Goal: Information Seeking & Learning: Check status

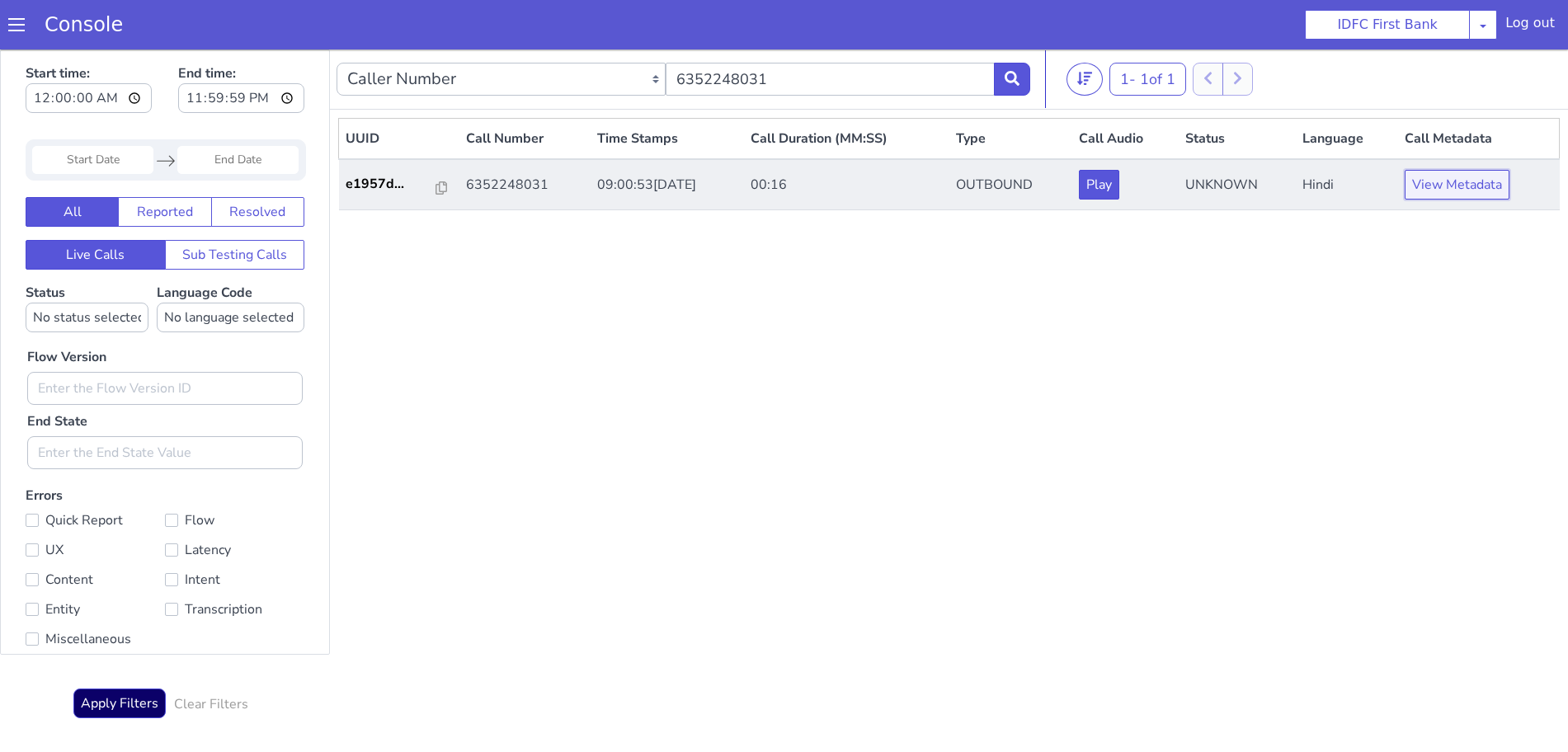
click at [1446, 193] on button "View Metadata" at bounding box center [1457, 184] width 105 height 30
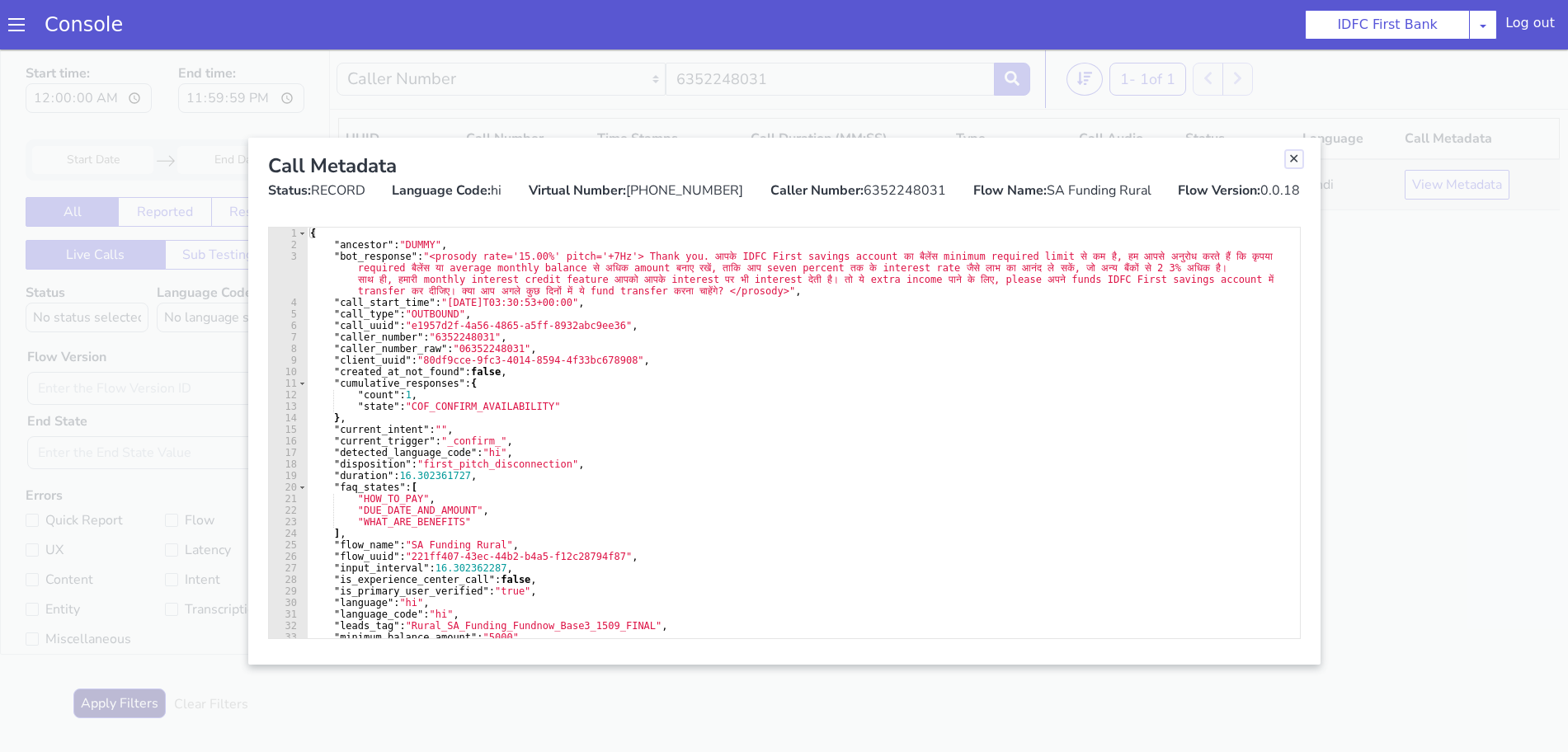
click at [1294, 160] on link "Close" at bounding box center [1295, 160] width 17 height 17
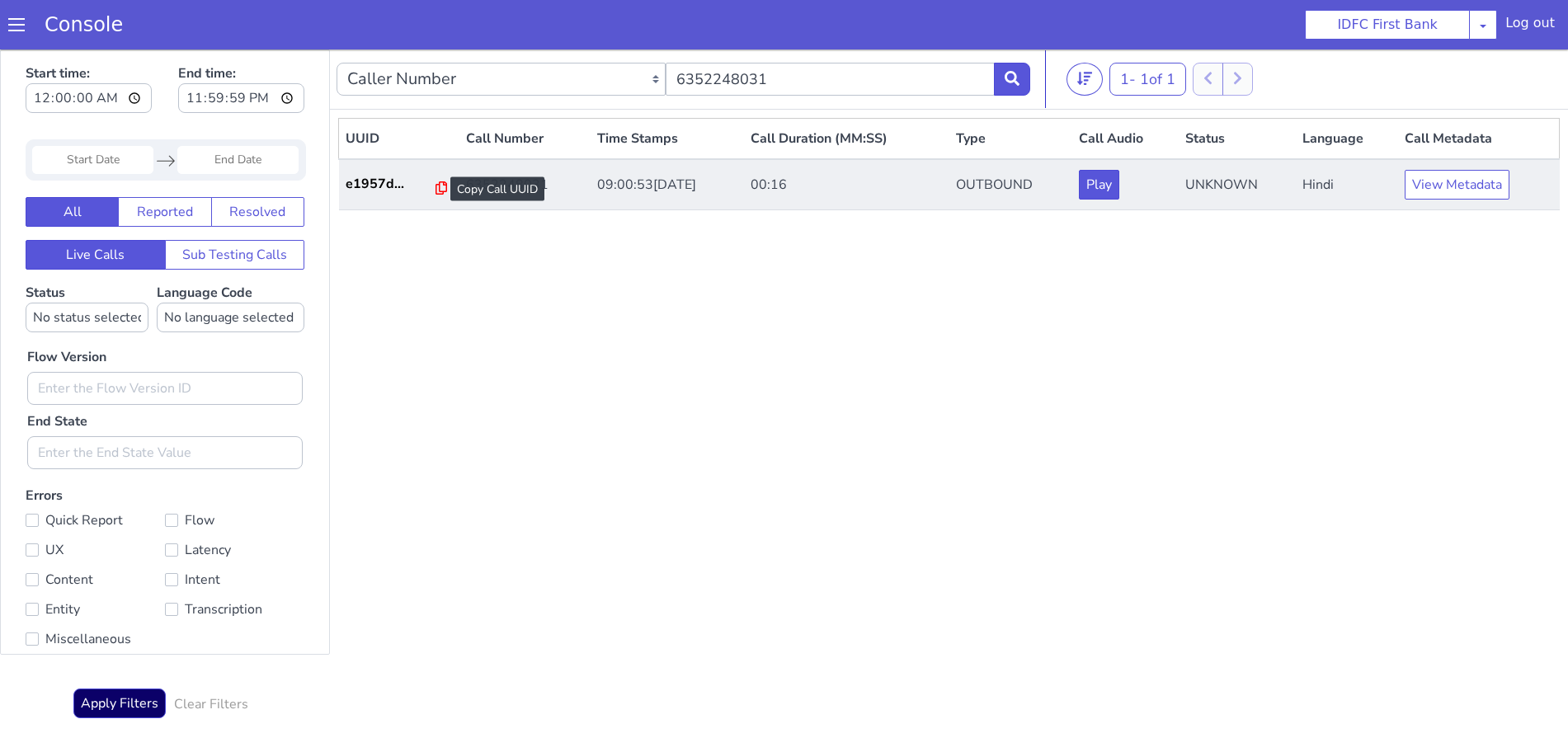
click at [435, 181] on icon at bounding box center [441, 188] width 12 height 14
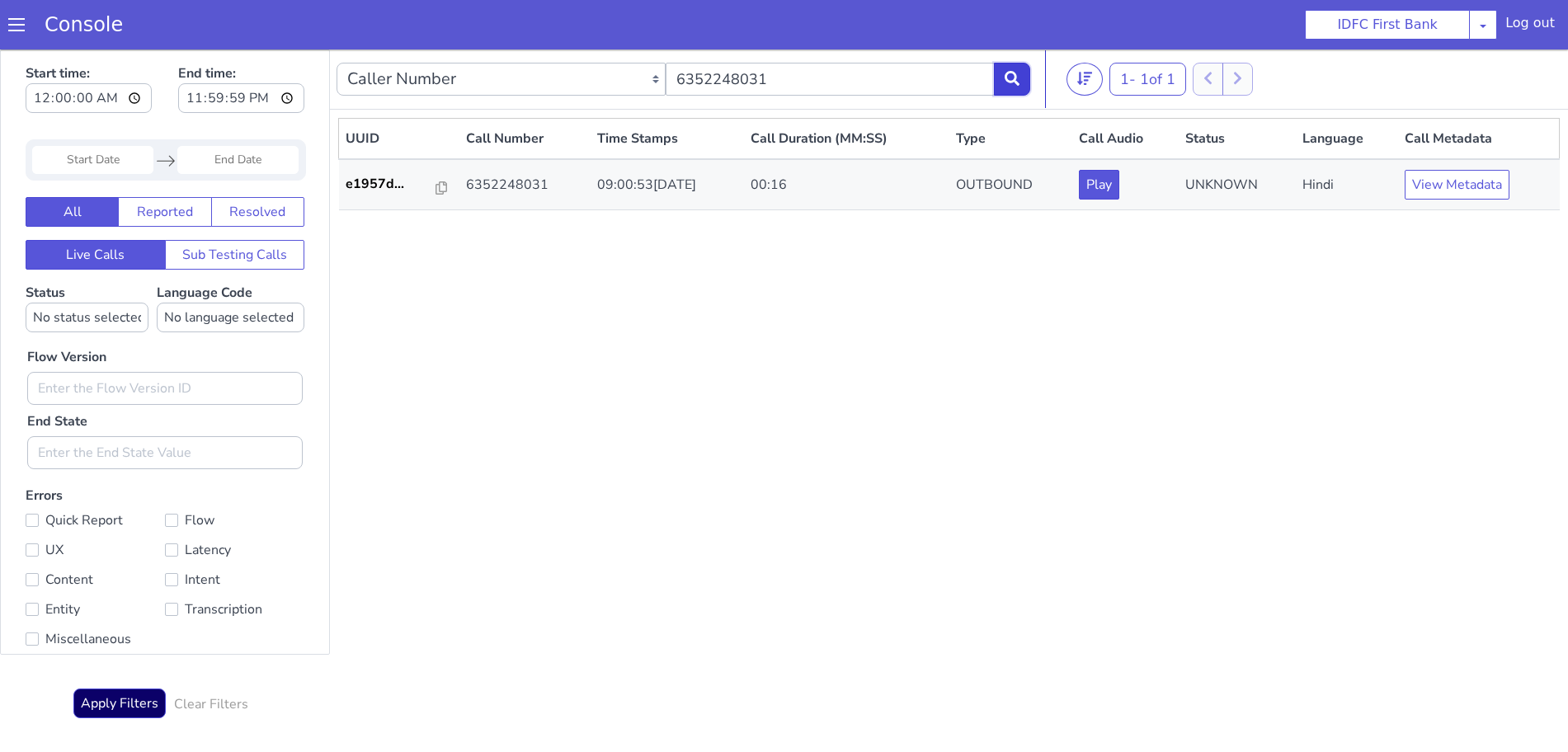
click at [1018, 76] on icon at bounding box center [1013, 78] width 15 height 15
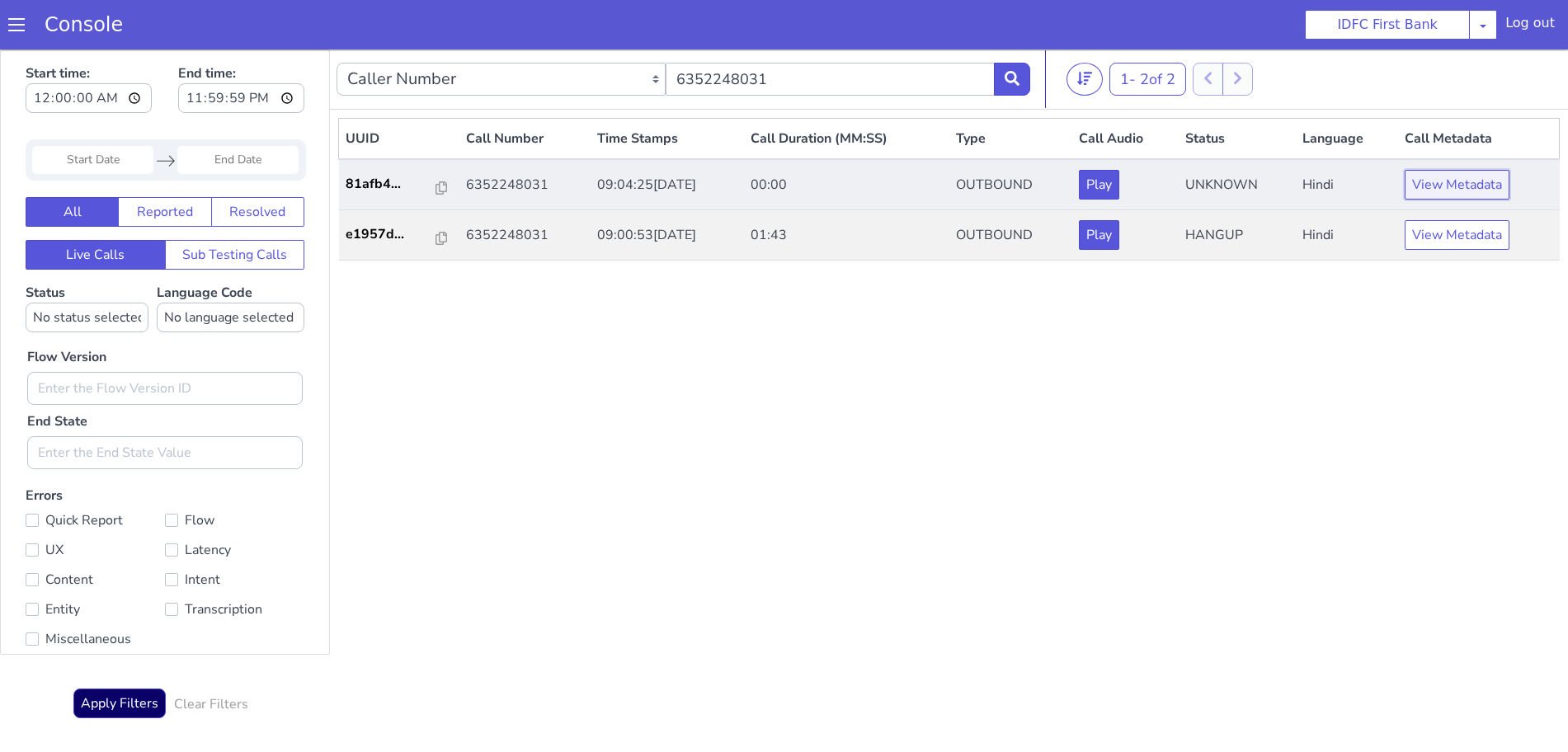
click at [1442, 189] on button "View Metadata" at bounding box center [1457, 184] width 105 height 30
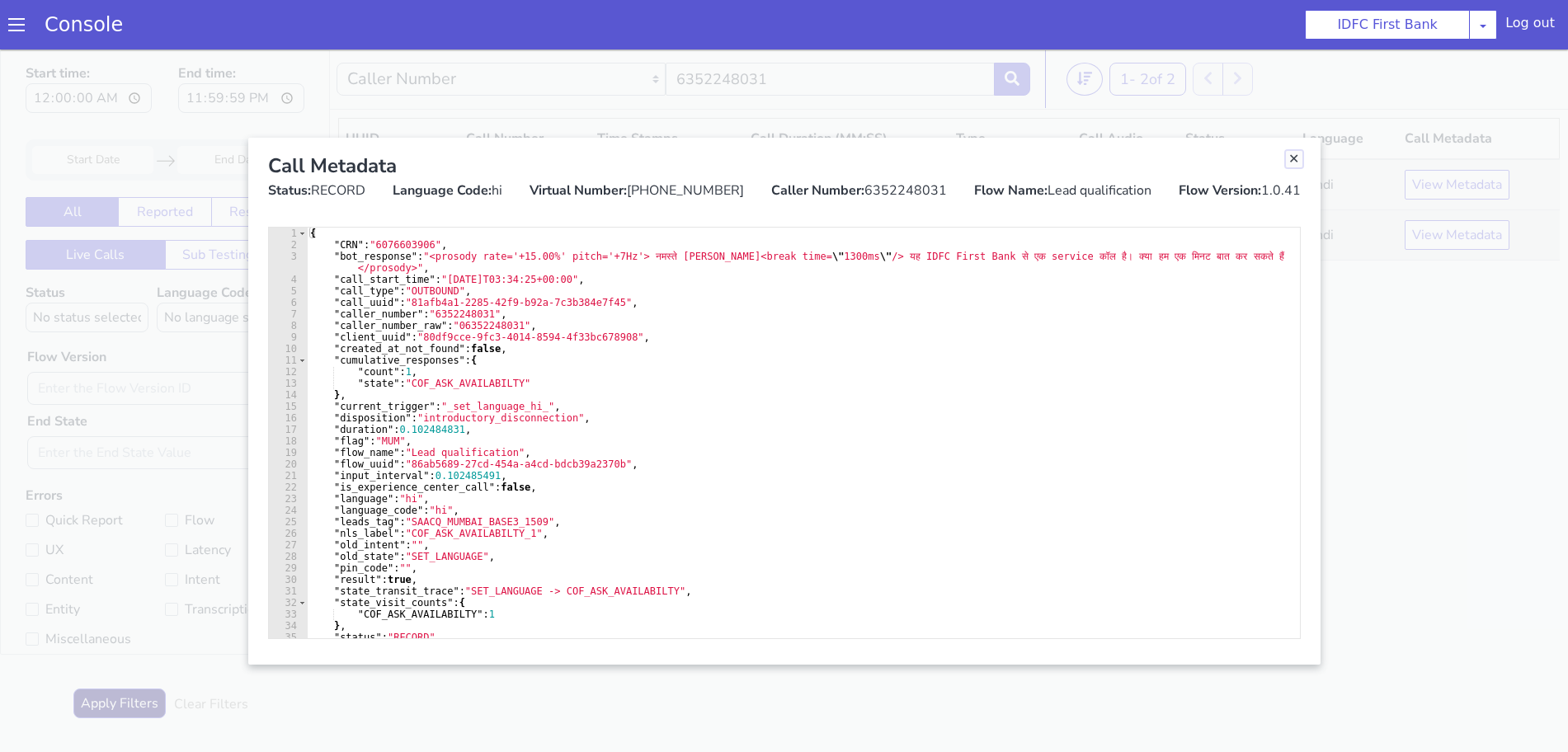
click at [1294, 157] on link "Close" at bounding box center [1295, 160] width 17 height 17
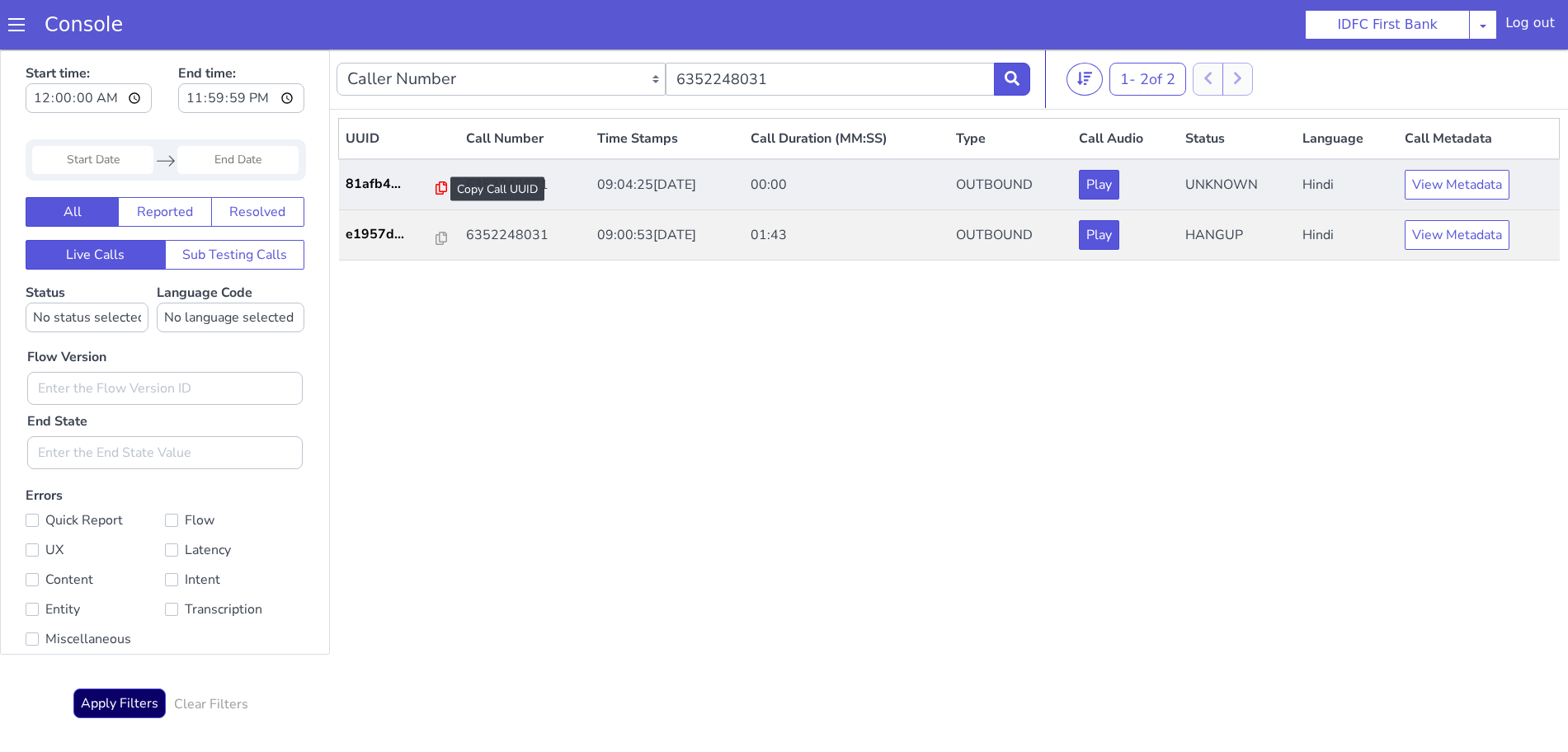
click at [435, 187] on icon at bounding box center [441, 188] width 12 height 14
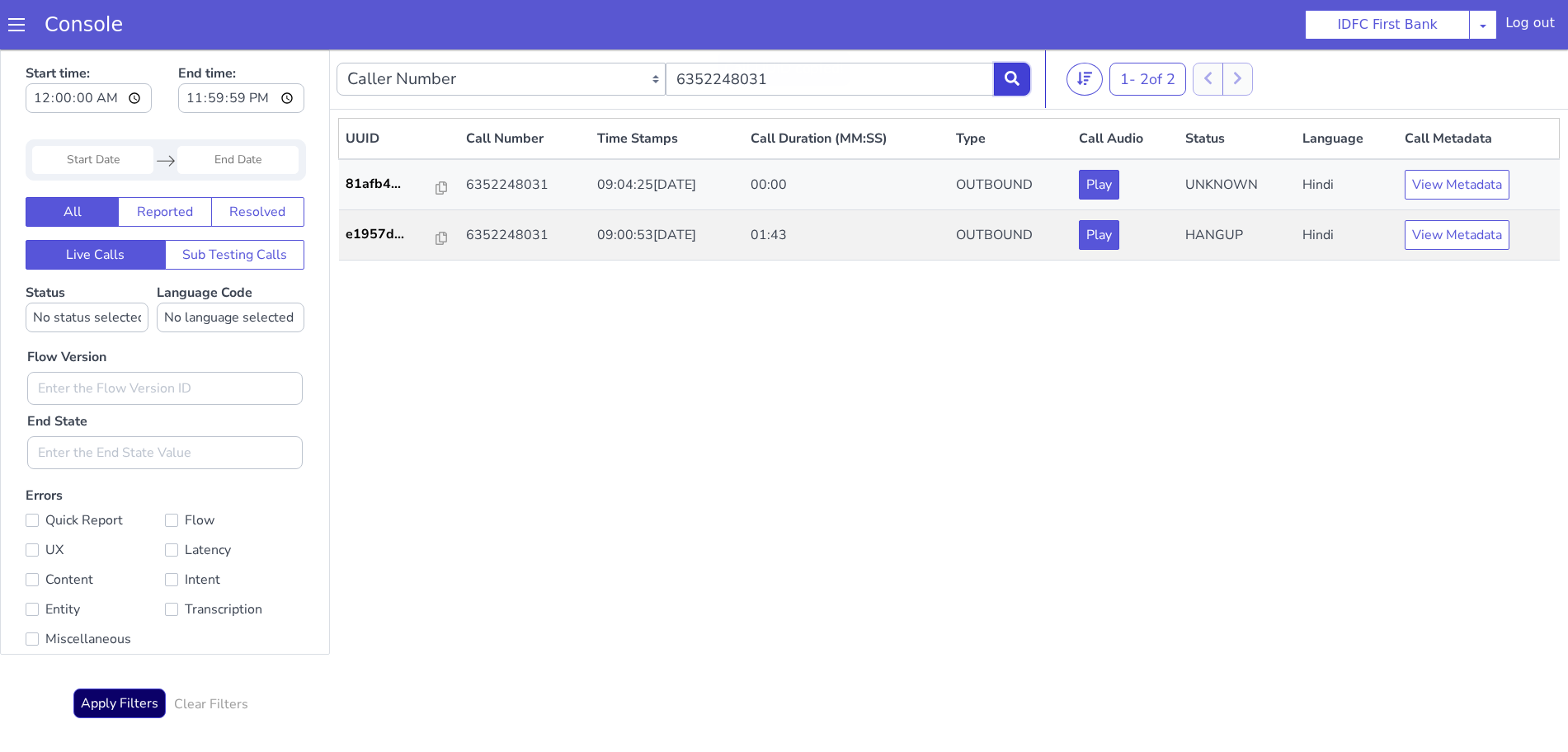
click at [1019, 79] on icon at bounding box center [1013, 78] width 15 height 15
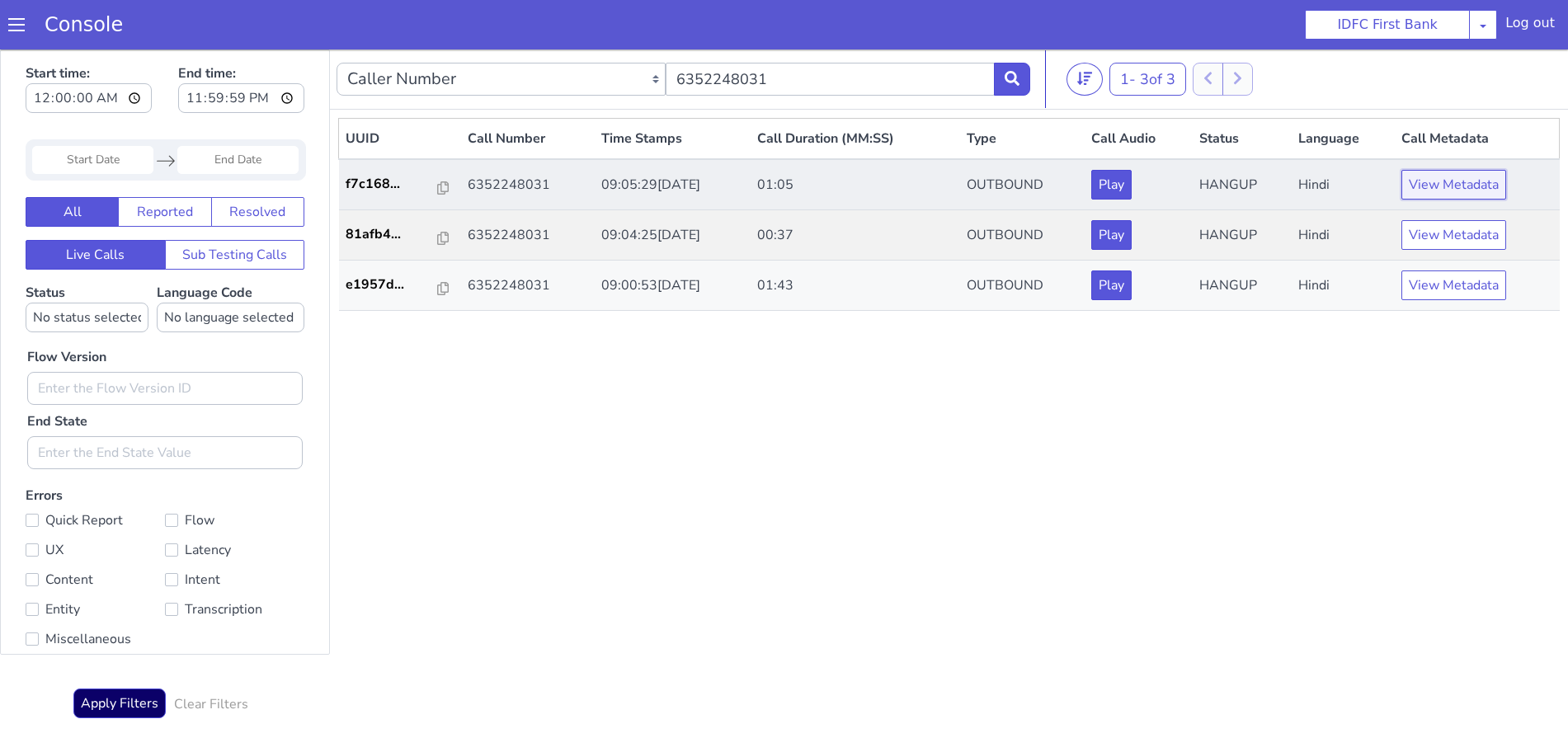
click at [1488, 186] on button "View Metadata" at bounding box center [1454, 184] width 105 height 30
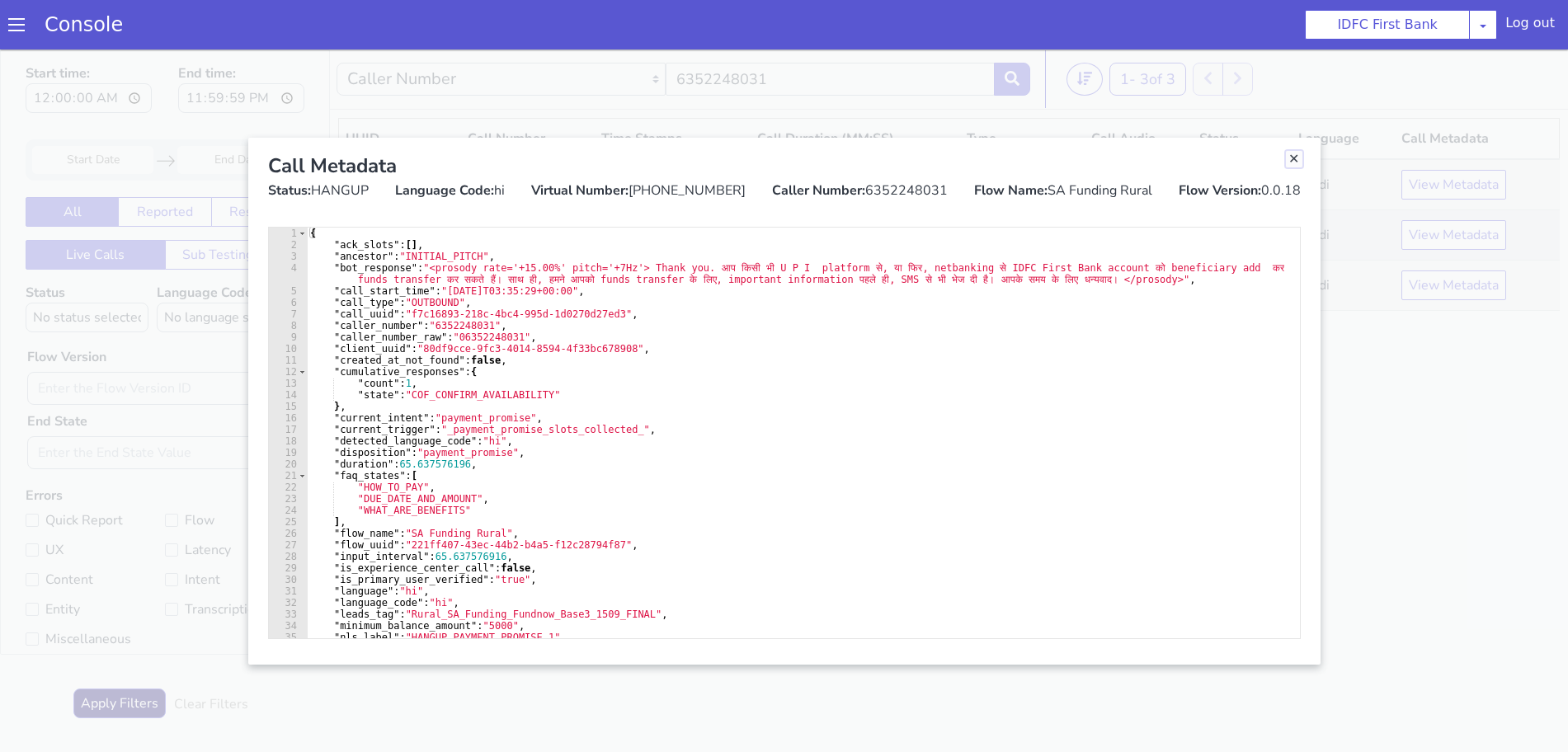
drag, startPoint x: 1296, startPoint y: 163, endPoint x: 1046, endPoint y: 222, distance: 256.9
click at [1293, 163] on link "Close" at bounding box center [1295, 160] width 17 height 17
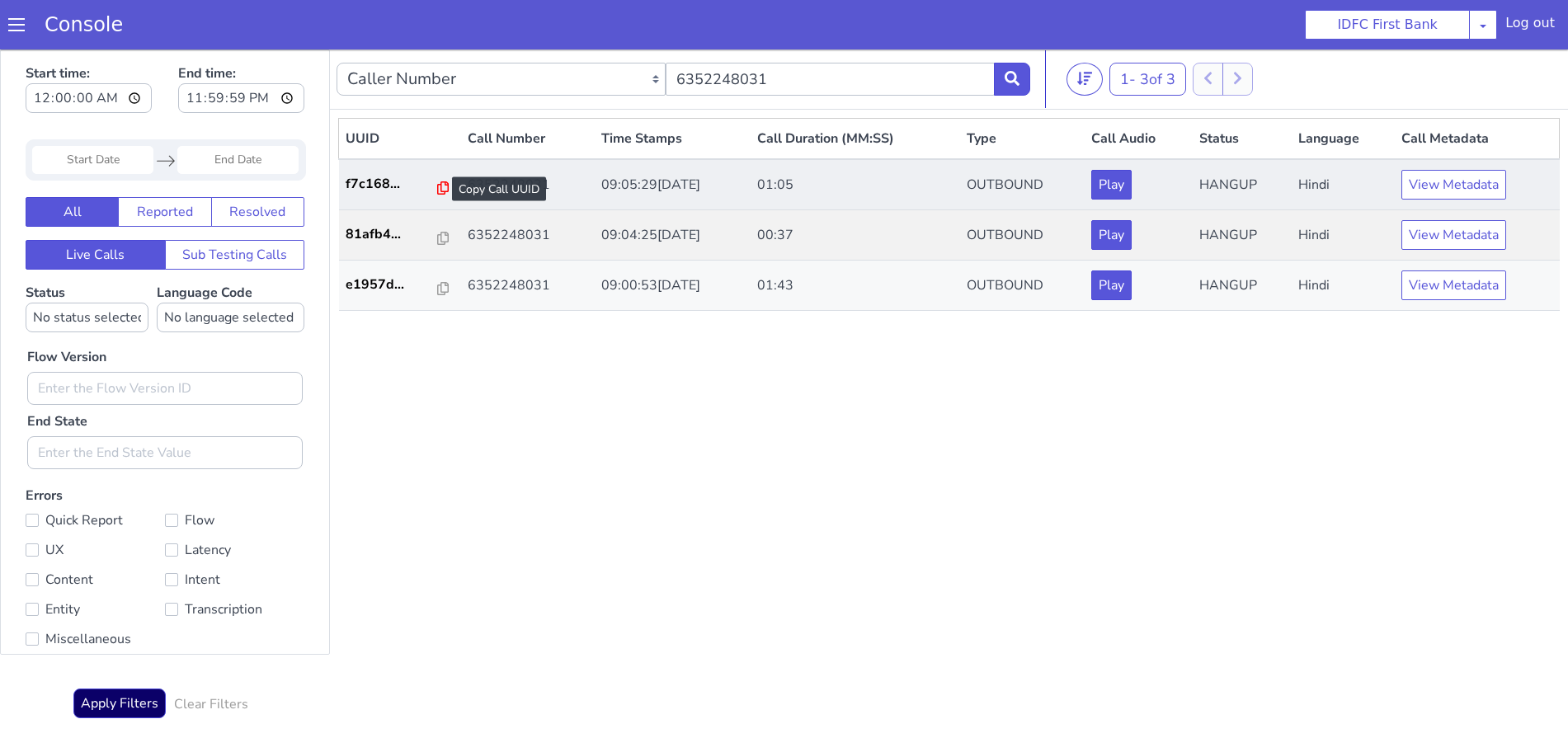
click at [437, 189] on icon at bounding box center [443, 188] width 12 height 14
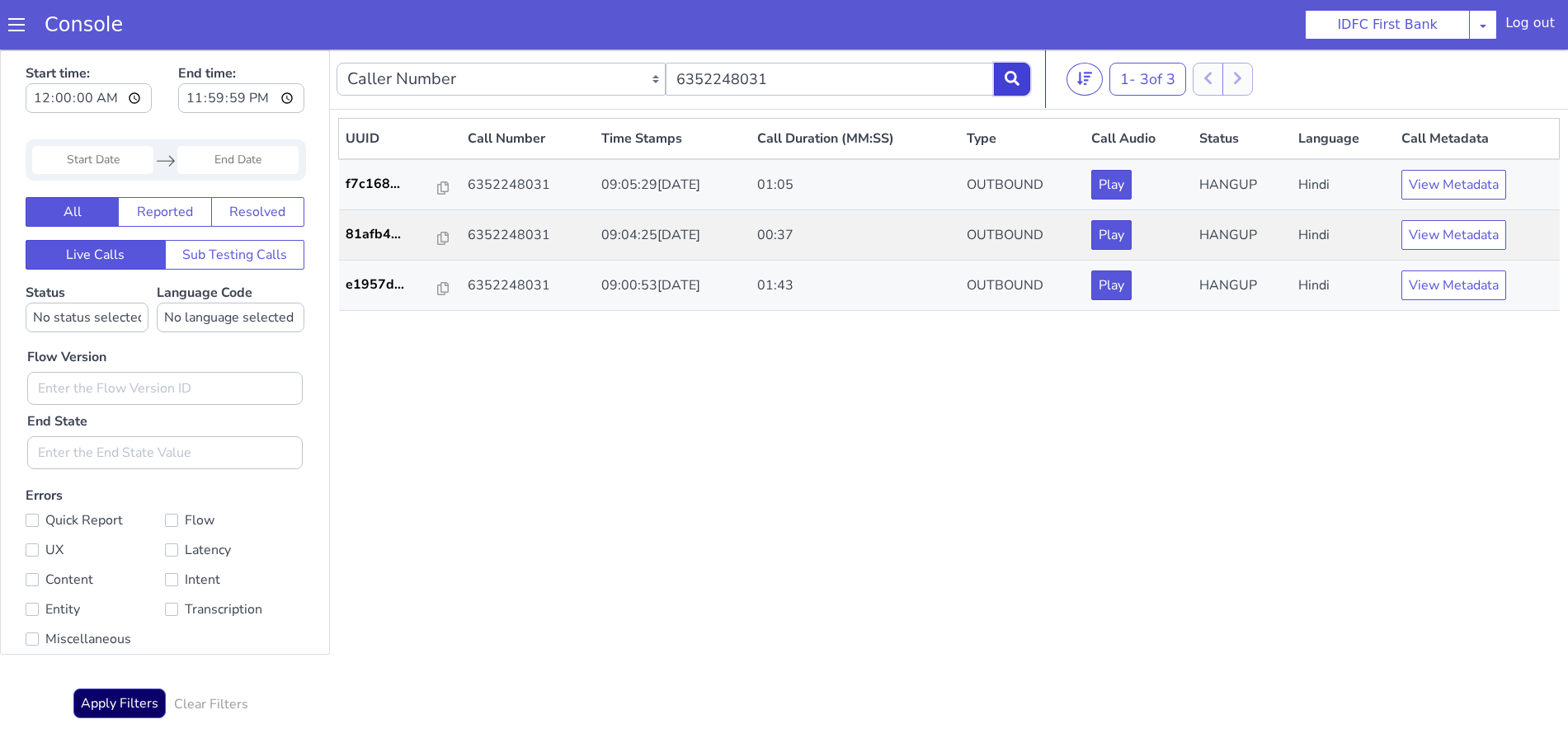
drag, startPoint x: 1014, startPoint y: 83, endPoint x: 1014, endPoint y: 95, distance: 12.0
click at [1014, 82] on icon at bounding box center [1013, 78] width 15 height 15
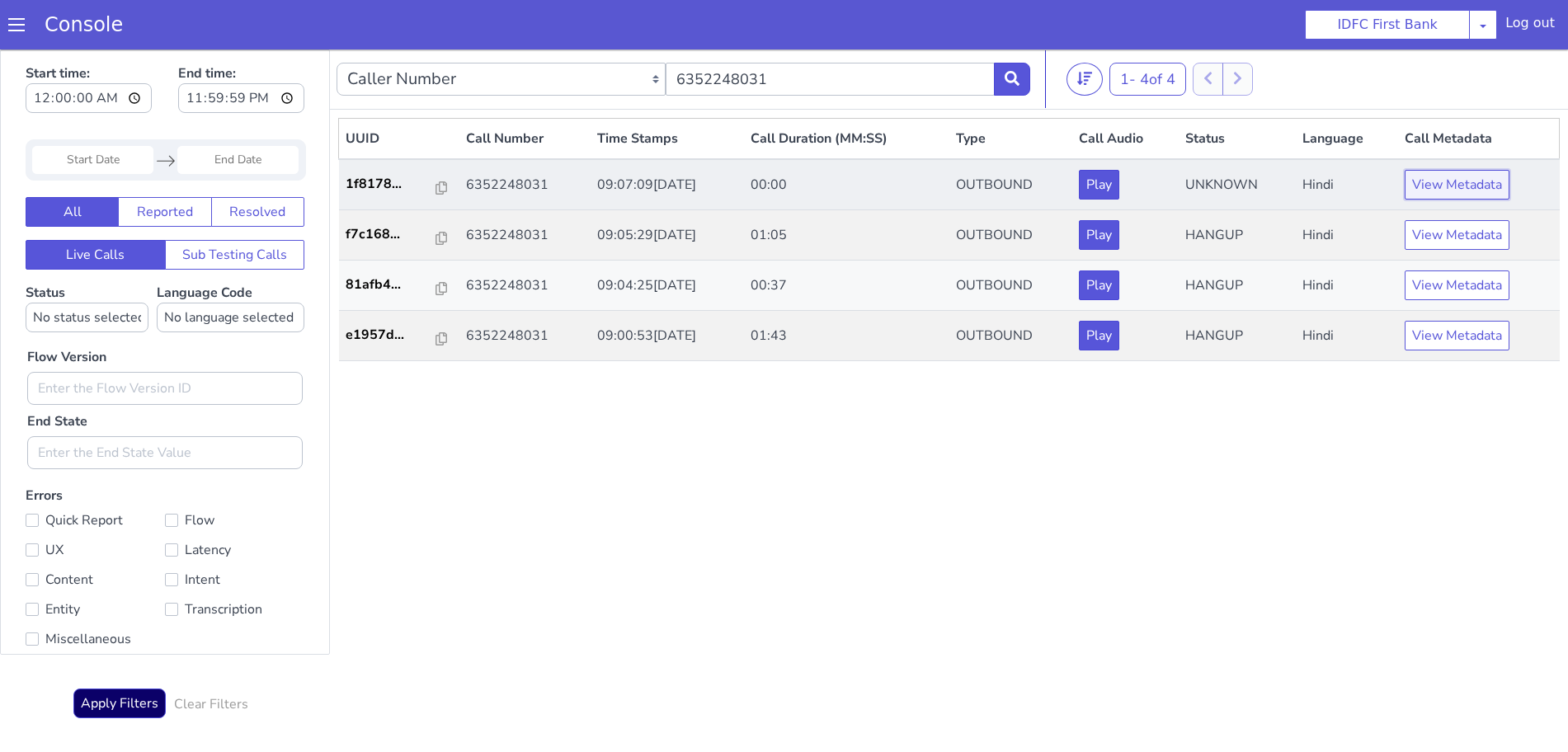
click at [1449, 182] on button "View Metadata" at bounding box center [1457, 184] width 105 height 30
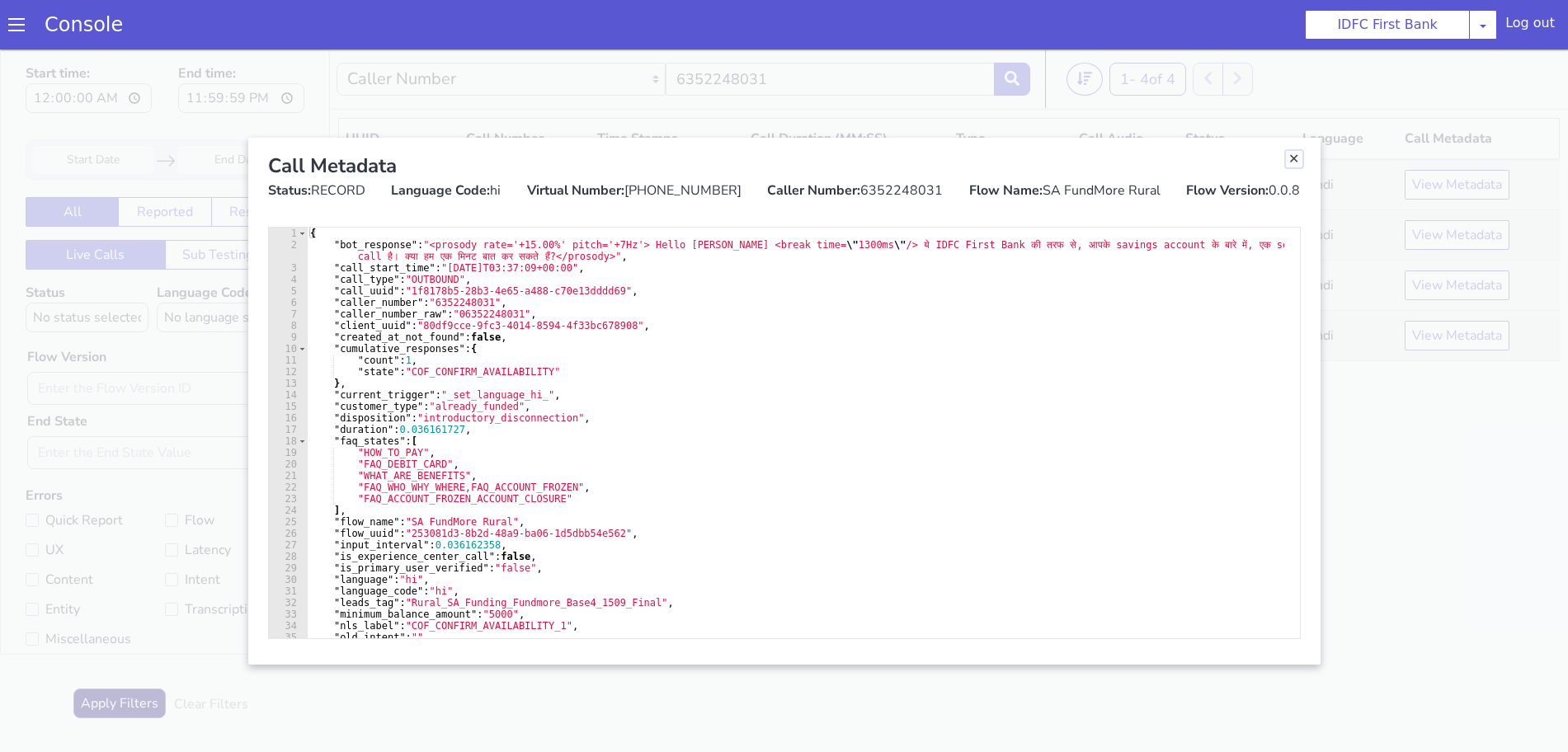
click at [1295, 160] on link "Close" at bounding box center [1295, 160] width 17 height 17
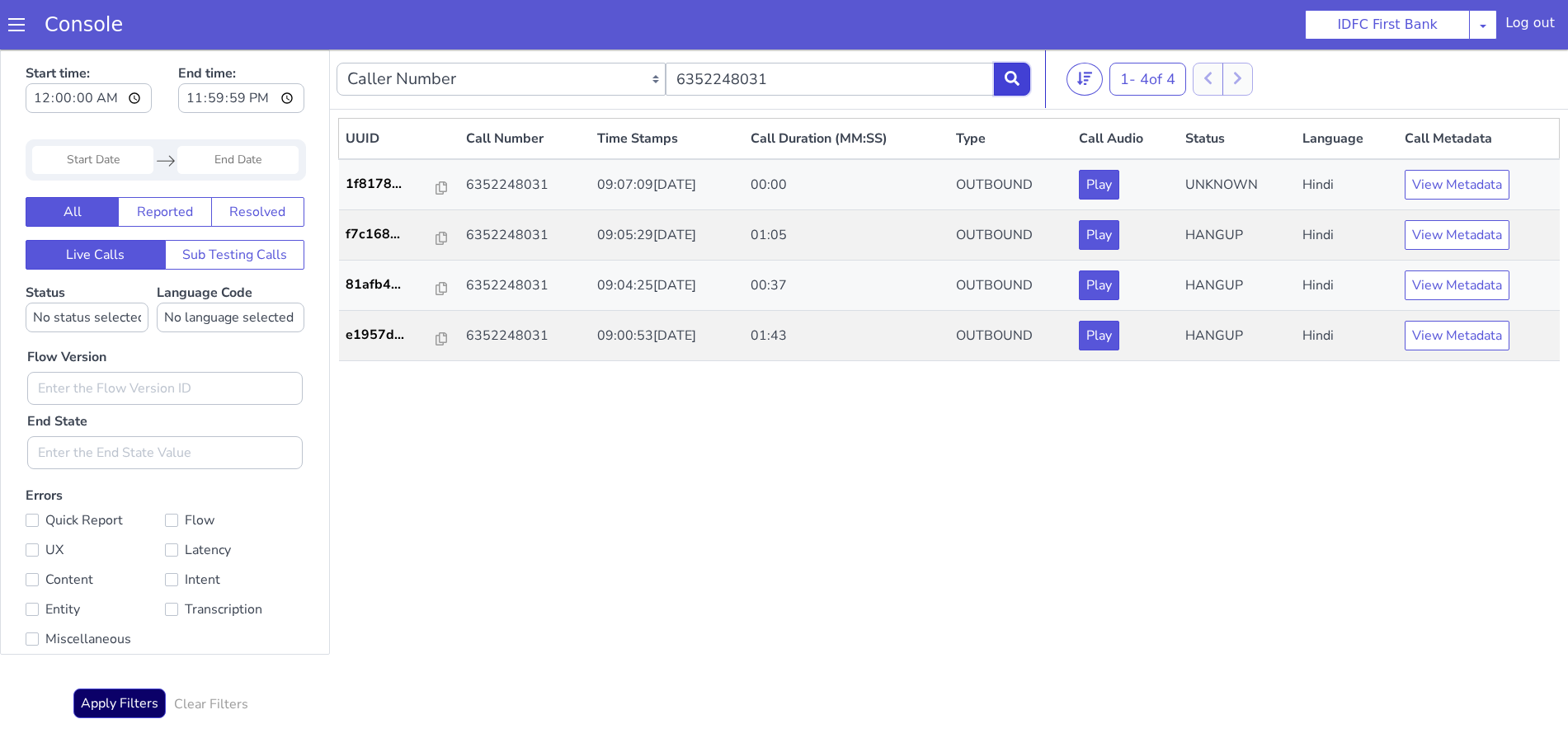
click at [1017, 77] on icon at bounding box center [1013, 78] width 15 height 15
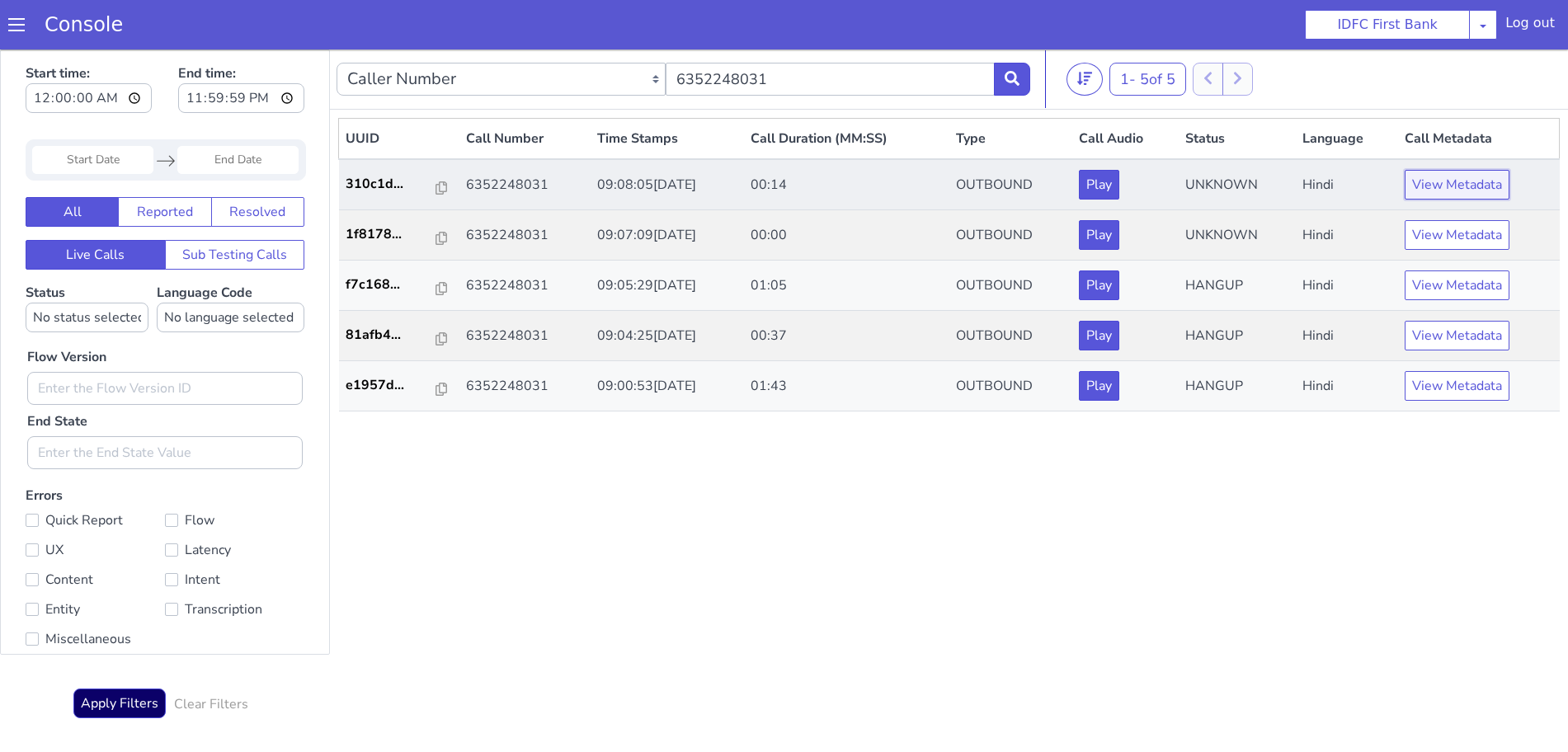
click at [1457, 181] on button "View Metadata" at bounding box center [1457, 184] width 105 height 30
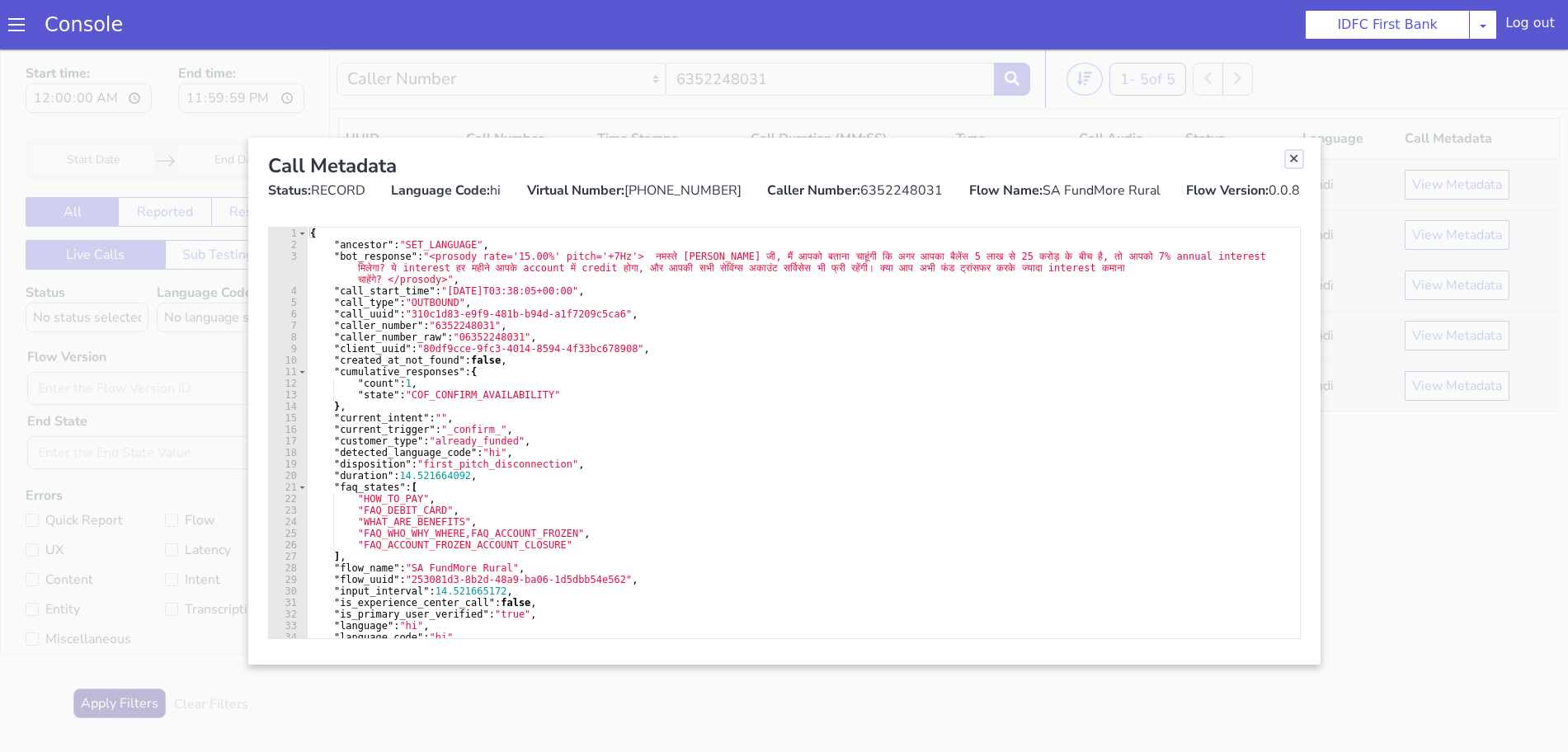
click at [1293, 156] on link "Close" at bounding box center [1295, 160] width 17 height 17
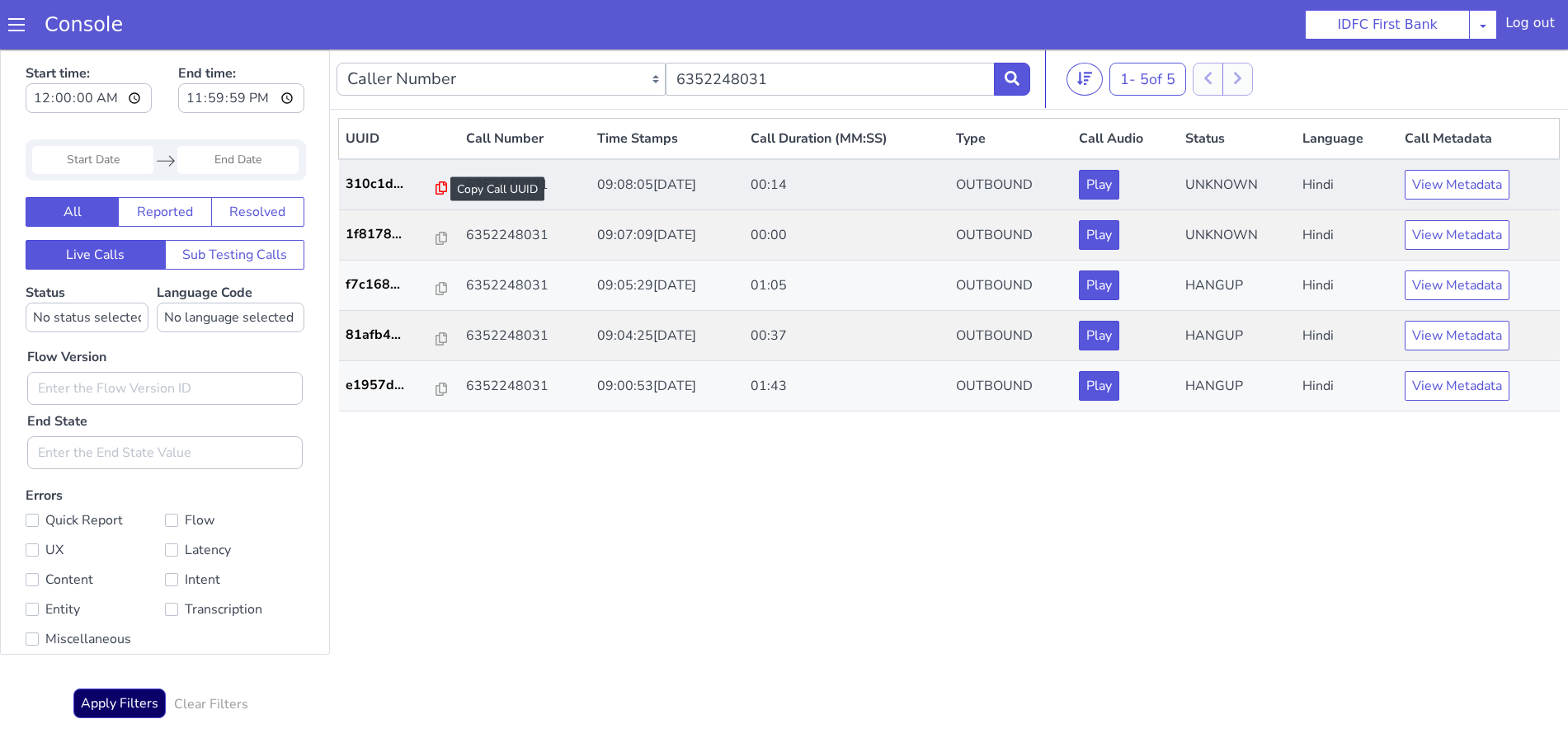
click at [437, 186] on icon at bounding box center [441, 188] width 12 height 14
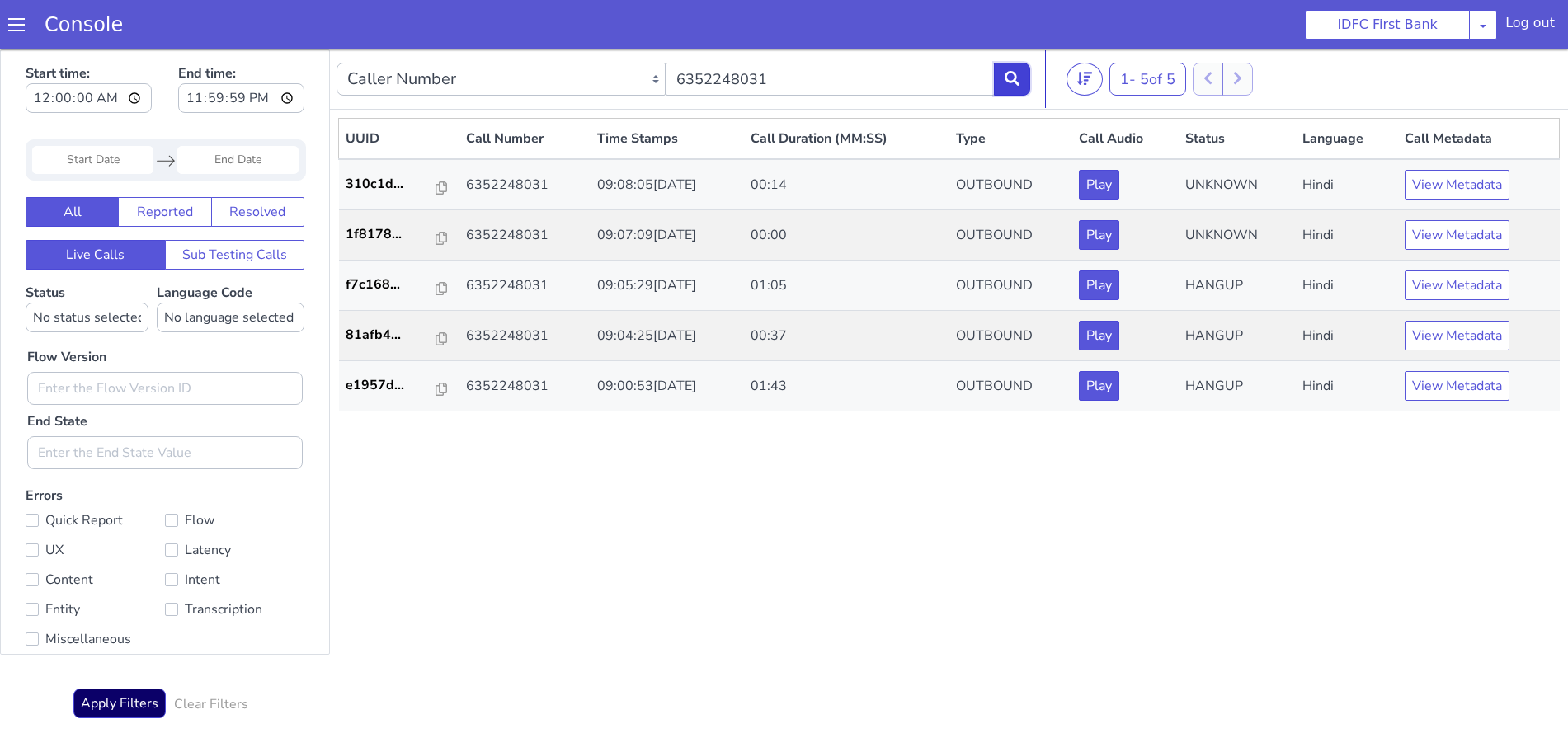
click at [1014, 75] on icon at bounding box center [1013, 78] width 15 height 15
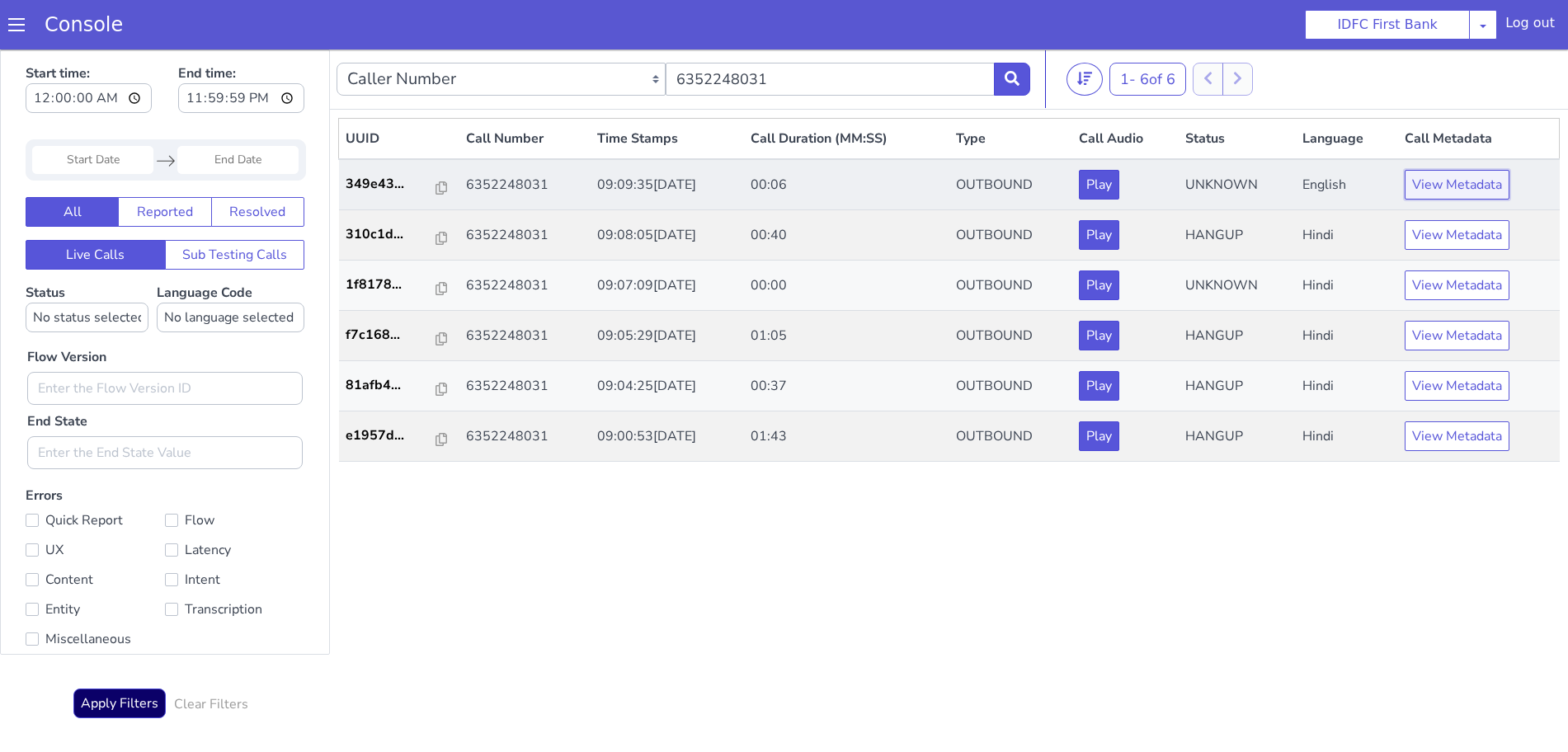
click at [1470, 192] on button "View Metadata" at bounding box center [1457, 184] width 105 height 30
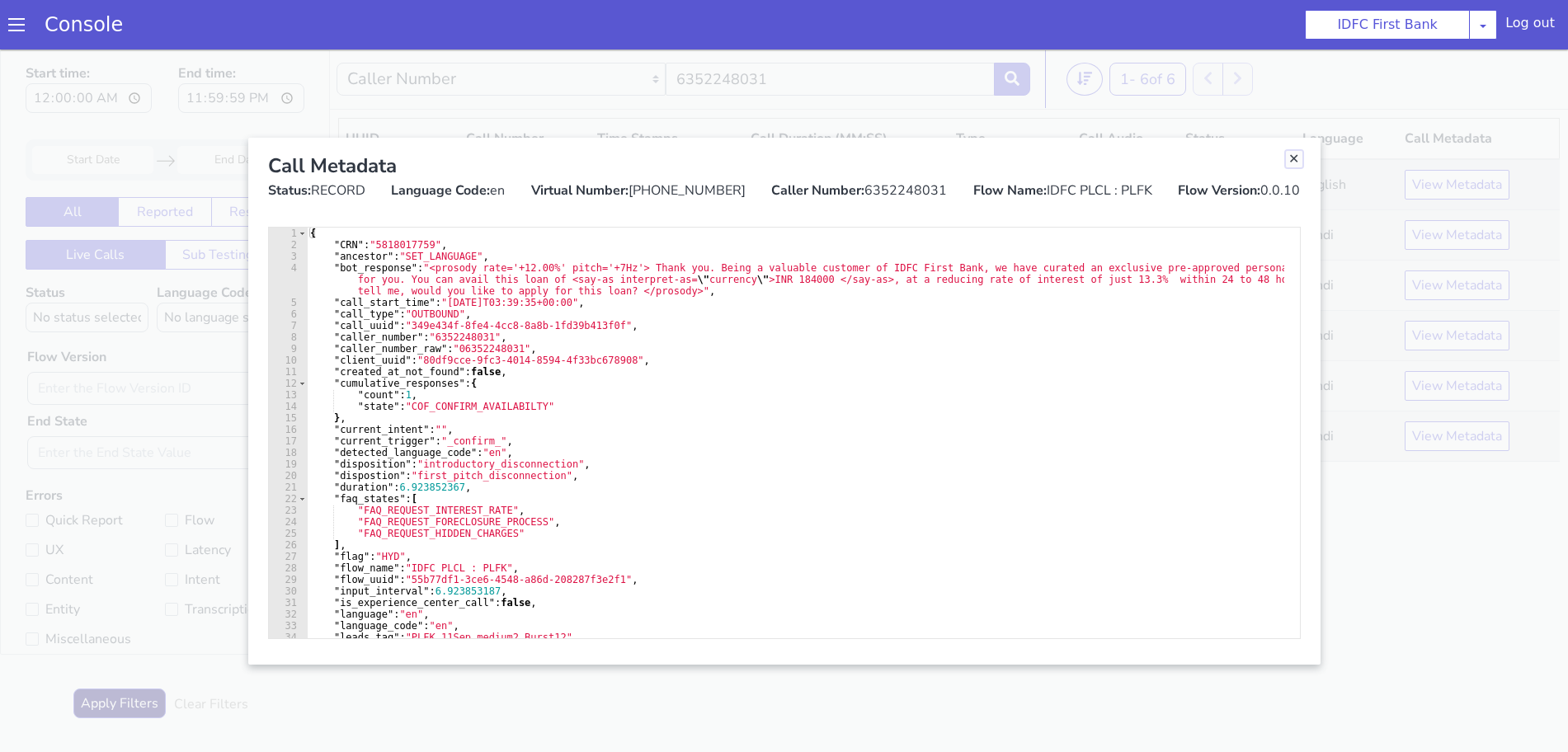
drag, startPoint x: 1291, startPoint y: 160, endPoint x: 1281, endPoint y: 173, distance: 16.4
click at [1291, 160] on link "Close" at bounding box center [1295, 160] width 17 height 17
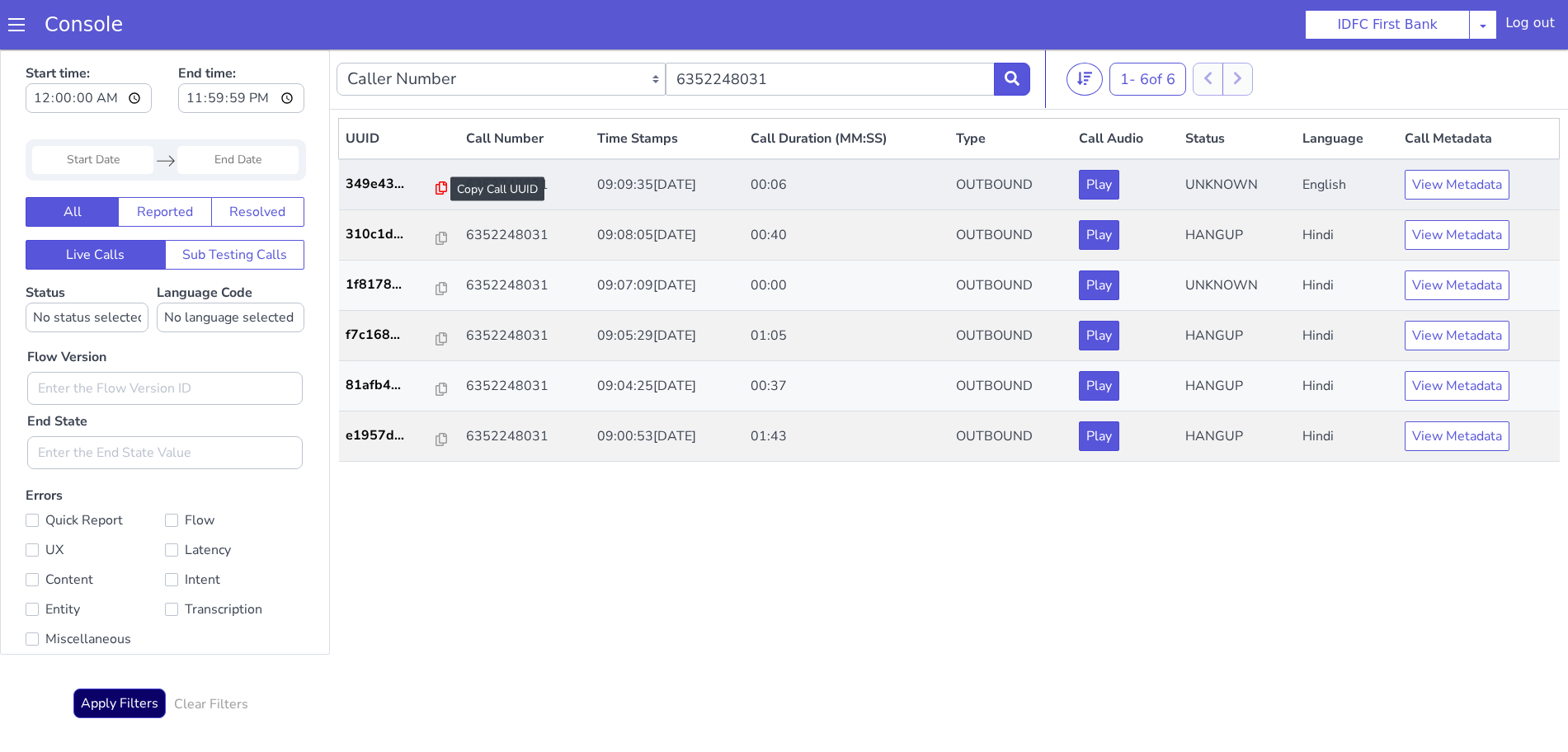
click at [435, 187] on icon at bounding box center [441, 188] width 12 height 14
click at [1435, 174] on button "View Metadata" at bounding box center [1457, 184] width 105 height 30
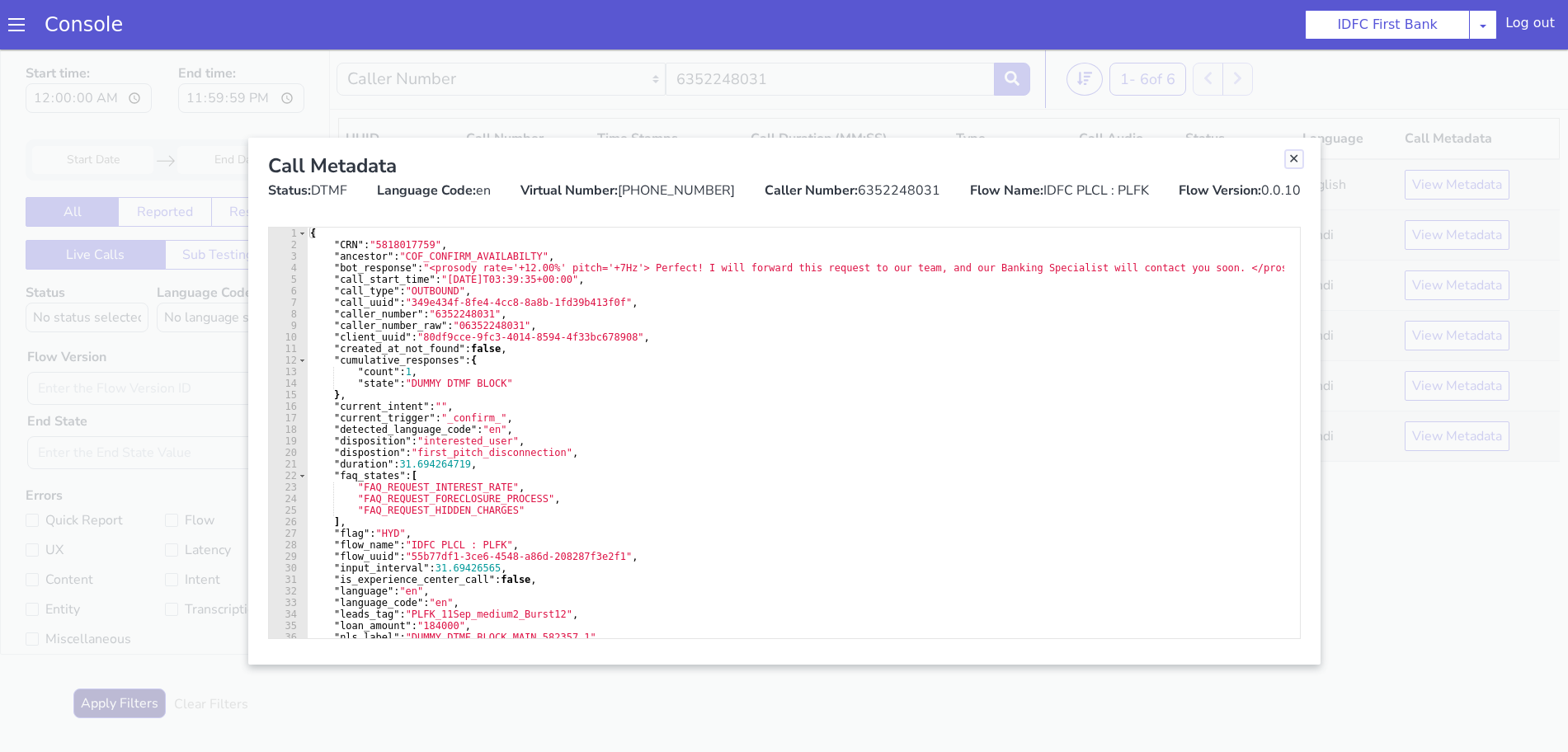
click at [1292, 158] on link "Close" at bounding box center [1295, 160] width 17 height 17
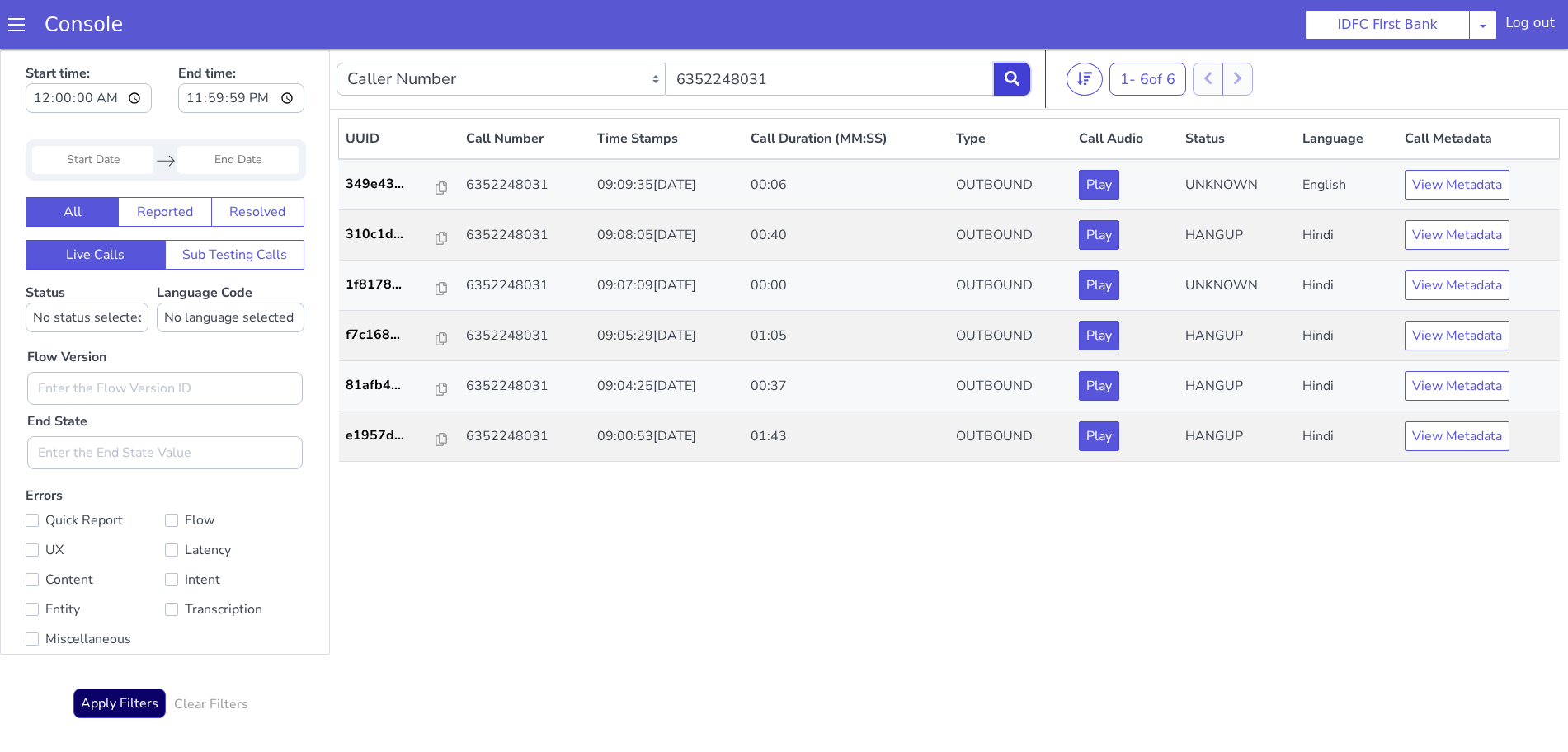
drag, startPoint x: 1013, startPoint y: 67, endPoint x: 1028, endPoint y: 95, distance: 31.8
click at [1013, 67] on button at bounding box center [1012, 78] width 36 height 33
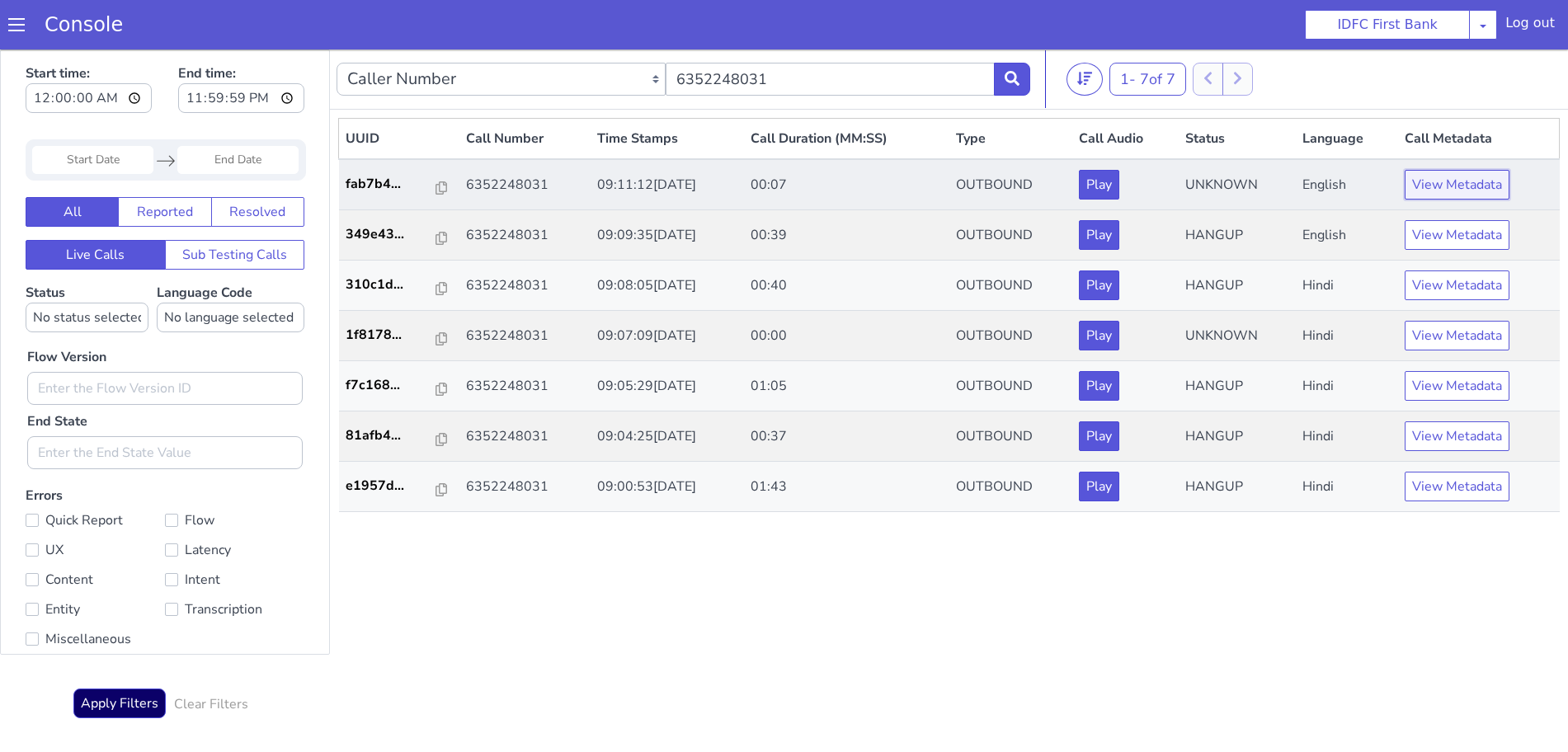
click at [1432, 194] on button "View Metadata" at bounding box center [1457, 184] width 105 height 30
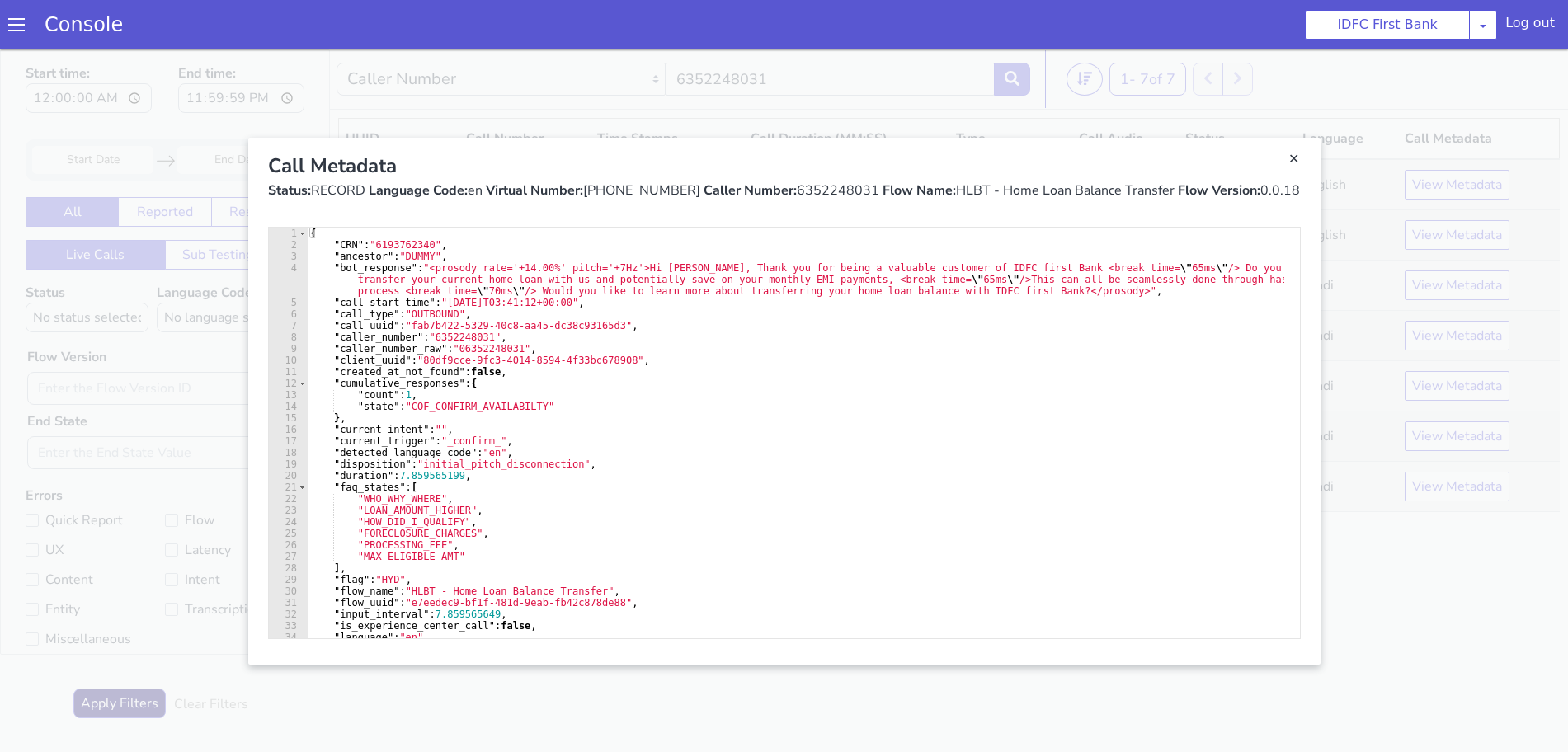
click at [1303, 165] on div "Call Metadata Status: RECORD Language Code: en Virtual Number: [PHONE_NUMBER] C…" at bounding box center [784, 176] width 1059 height 76
click at [1289, 158] on link "Close" at bounding box center [1295, 160] width 17 height 17
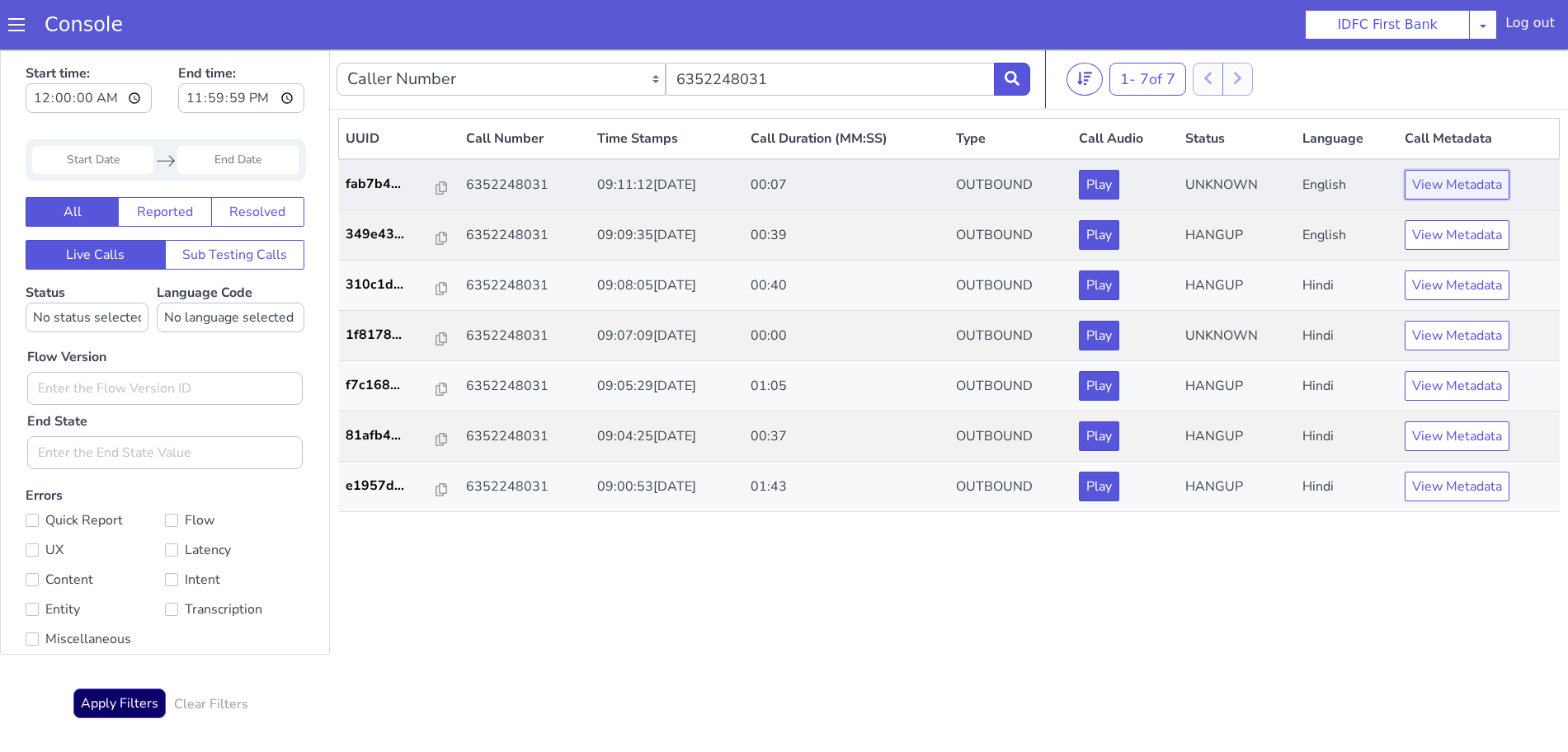
click at [1453, 177] on button "View Metadata" at bounding box center [1457, 184] width 105 height 30
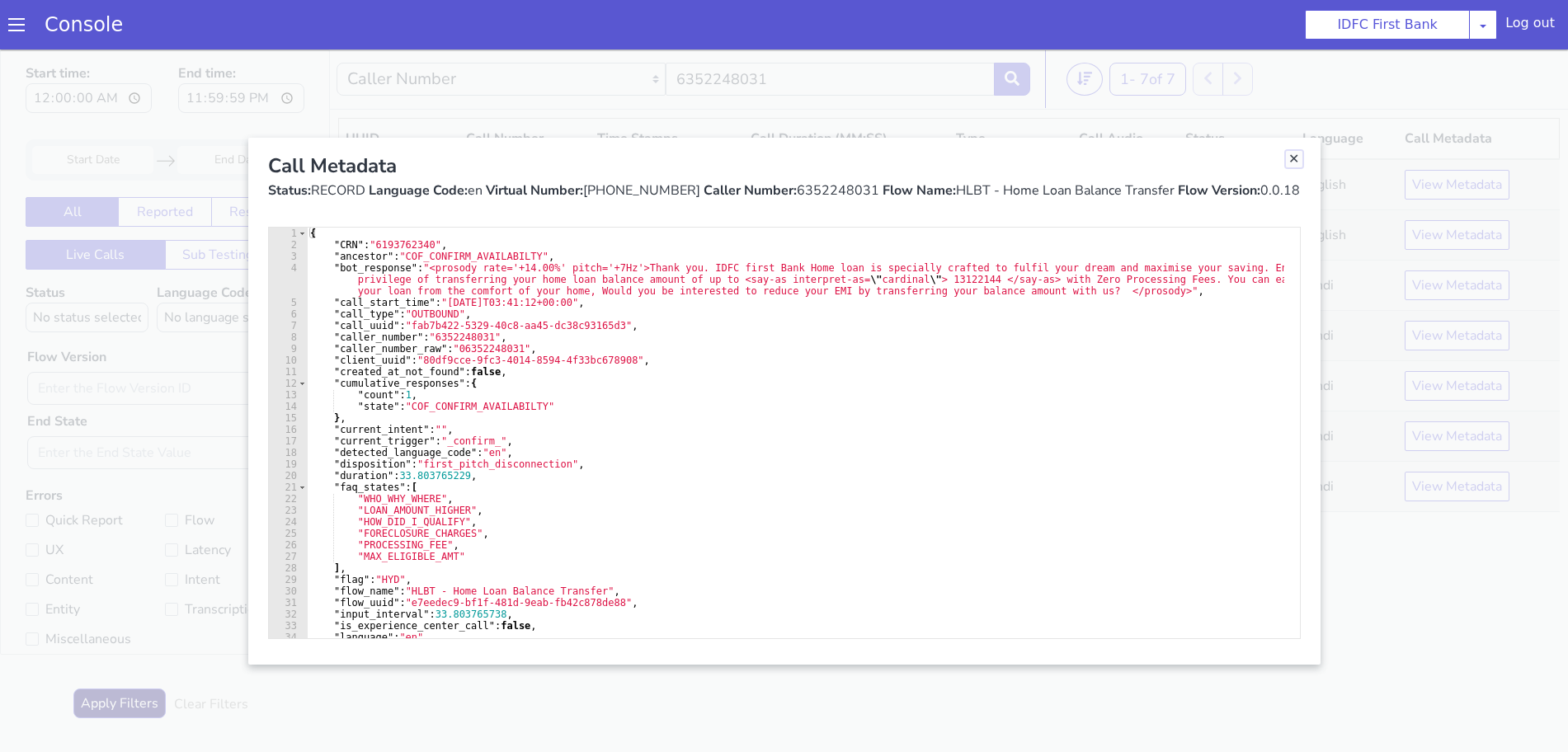
click at [1297, 157] on link "Close" at bounding box center [1295, 160] width 17 height 17
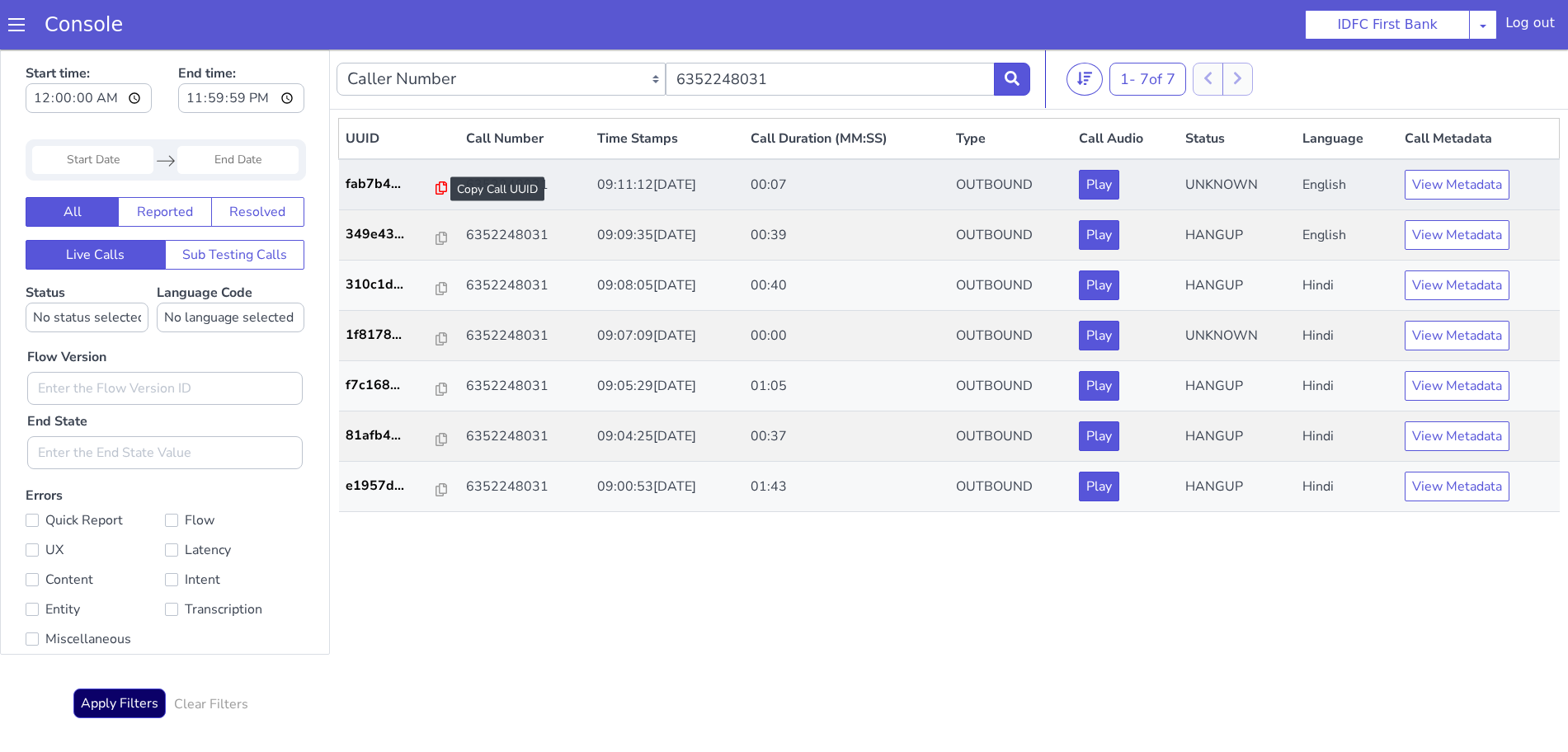
click at [435, 186] on icon at bounding box center [441, 188] width 12 height 14
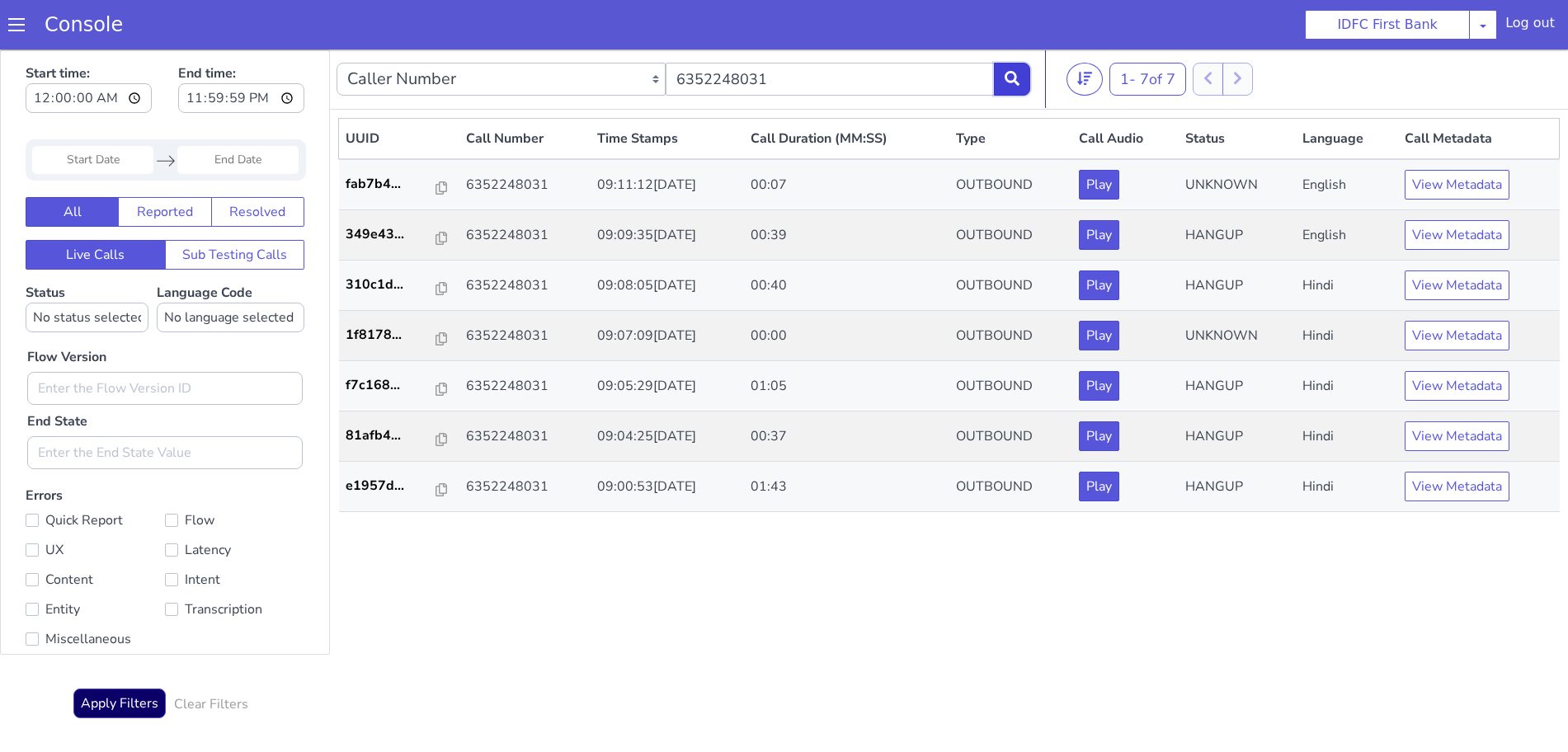
click at [1009, 84] on icon at bounding box center [1013, 78] width 15 height 15
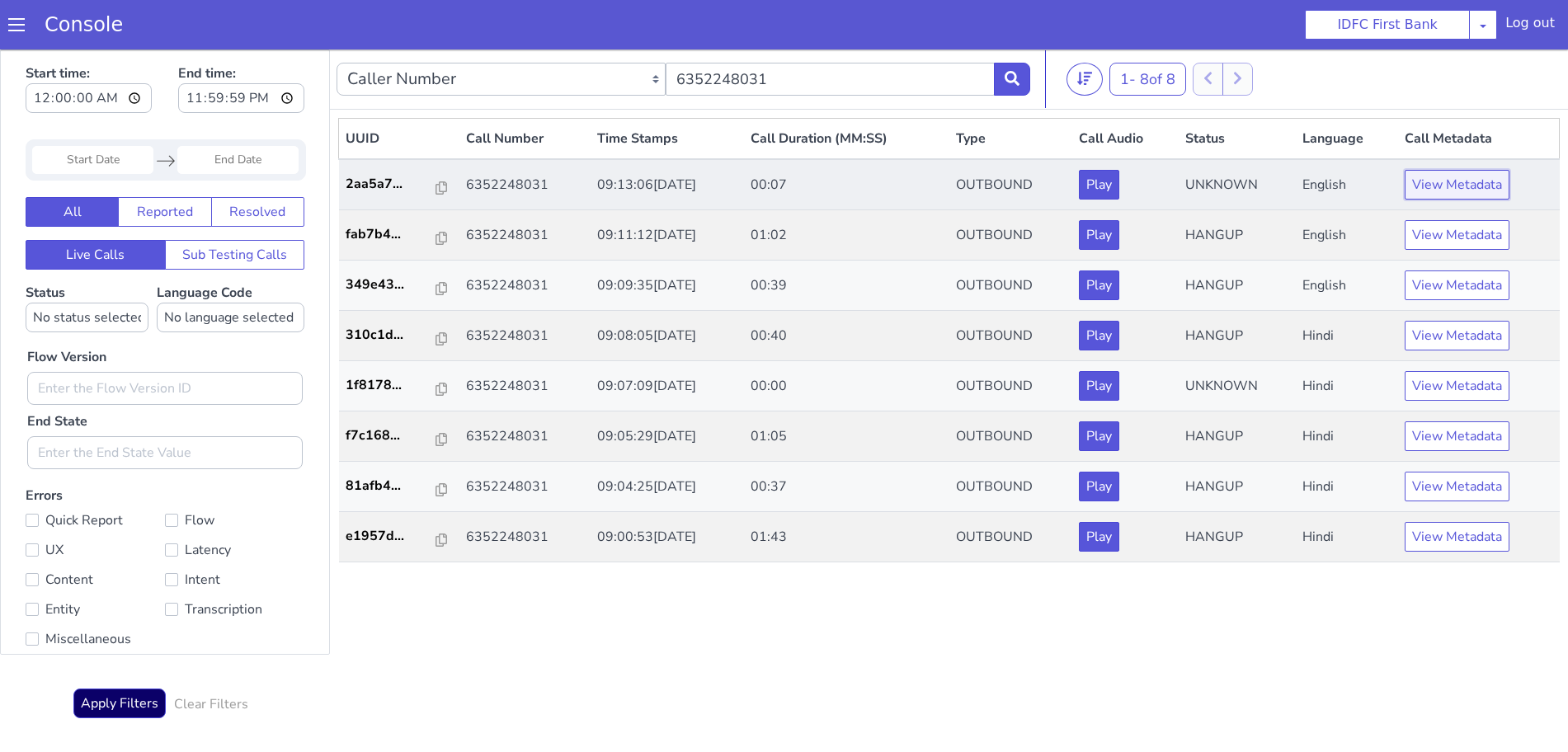
click at [1454, 193] on button "View Metadata" at bounding box center [1457, 184] width 105 height 30
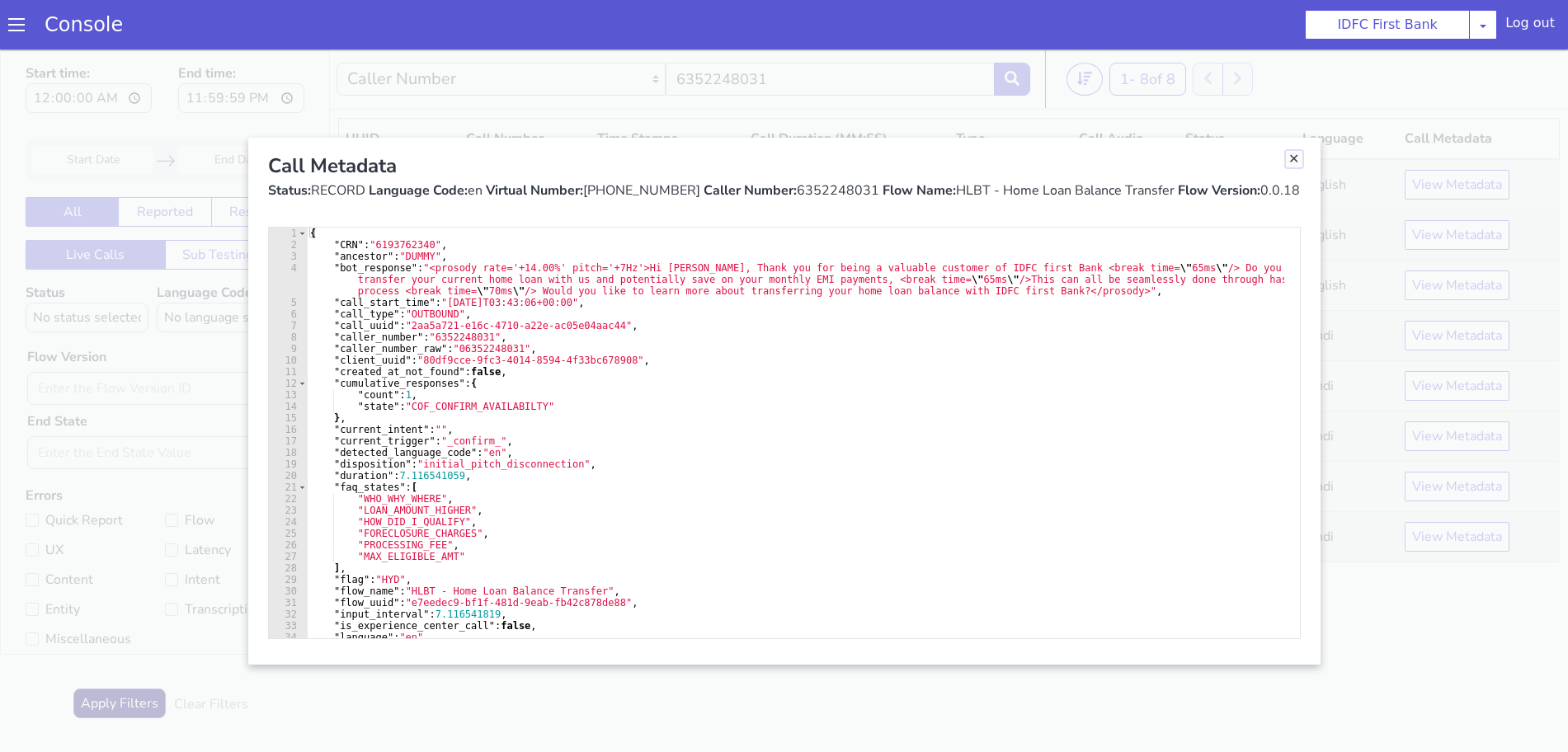
click at [1301, 156] on link "Close" at bounding box center [1295, 160] width 17 height 17
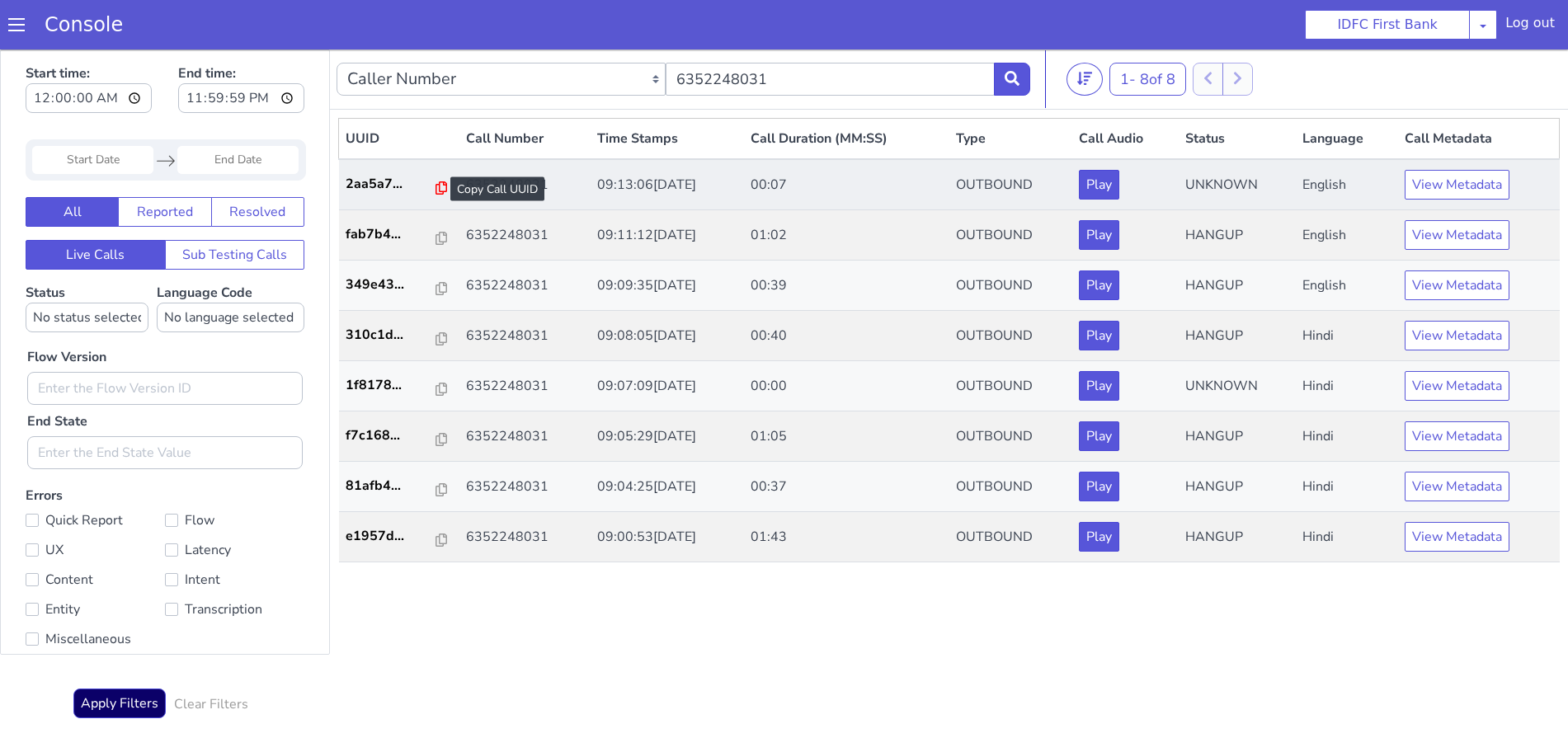
click at [435, 188] on icon at bounding box center [441, 188] width 12 height 14
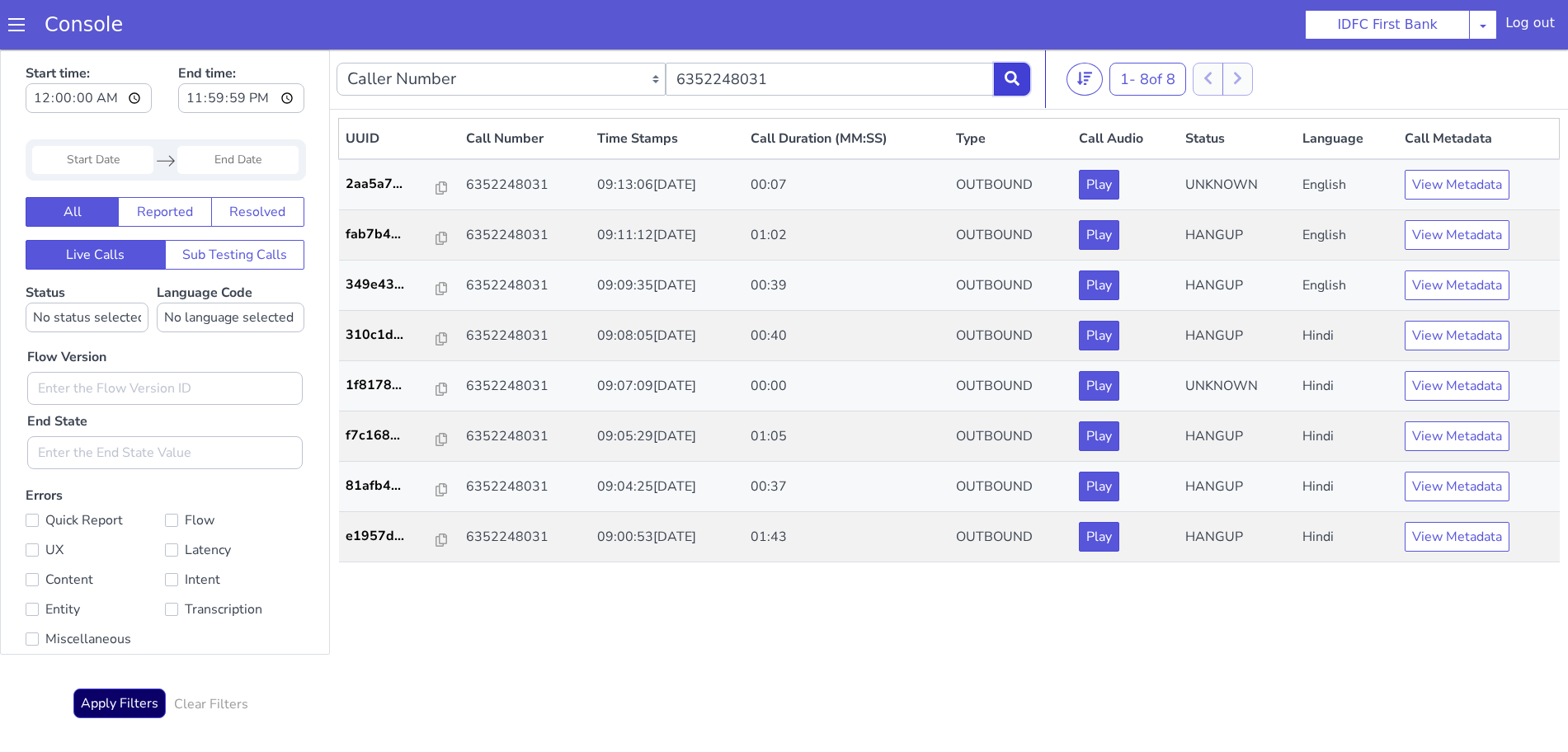
click at [1008, 73] on icon at bounding box center [1013, 78] width 15 height 15
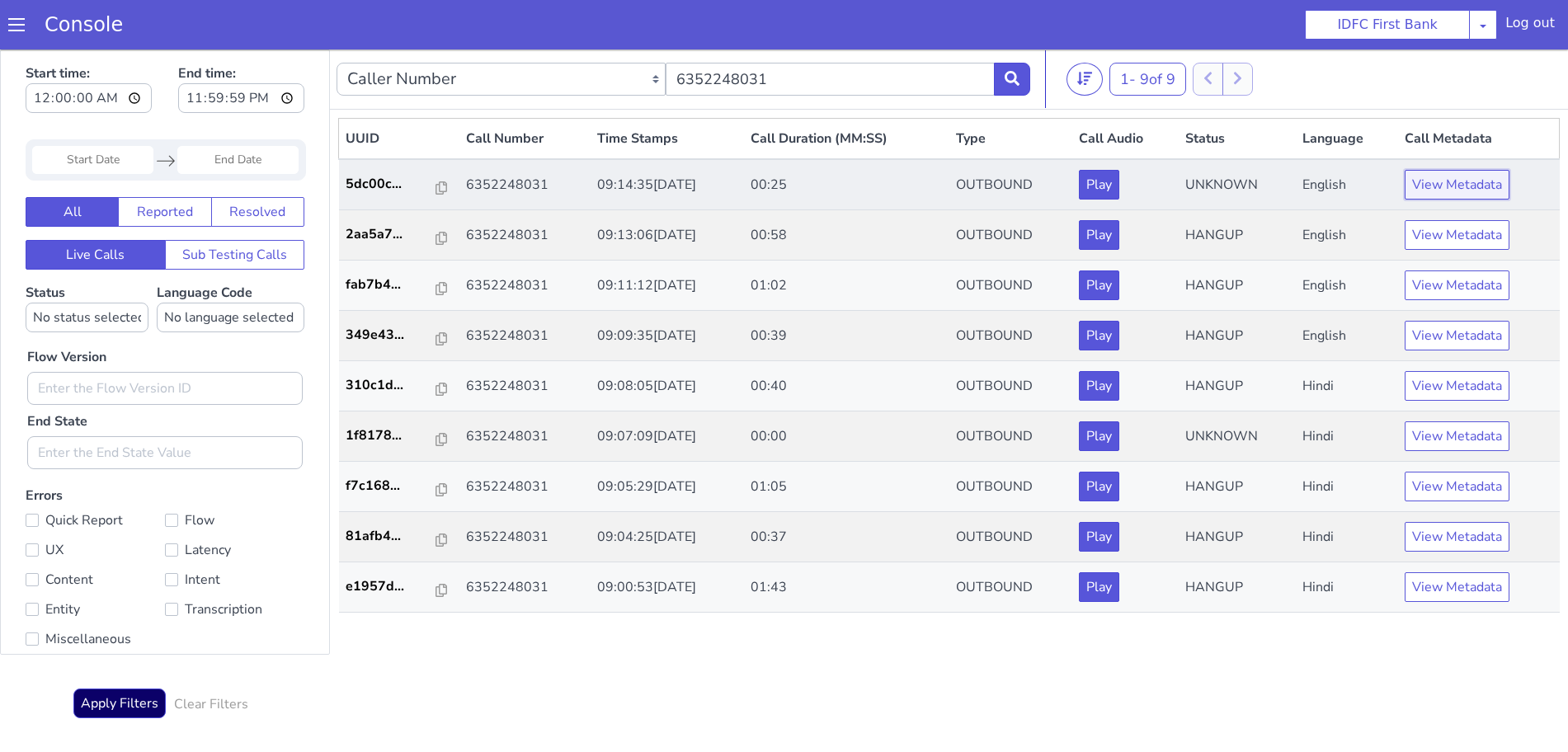
click at [1445, 187] on button "View Metadata" at bounding box center [1457, 184] width 105 height 30
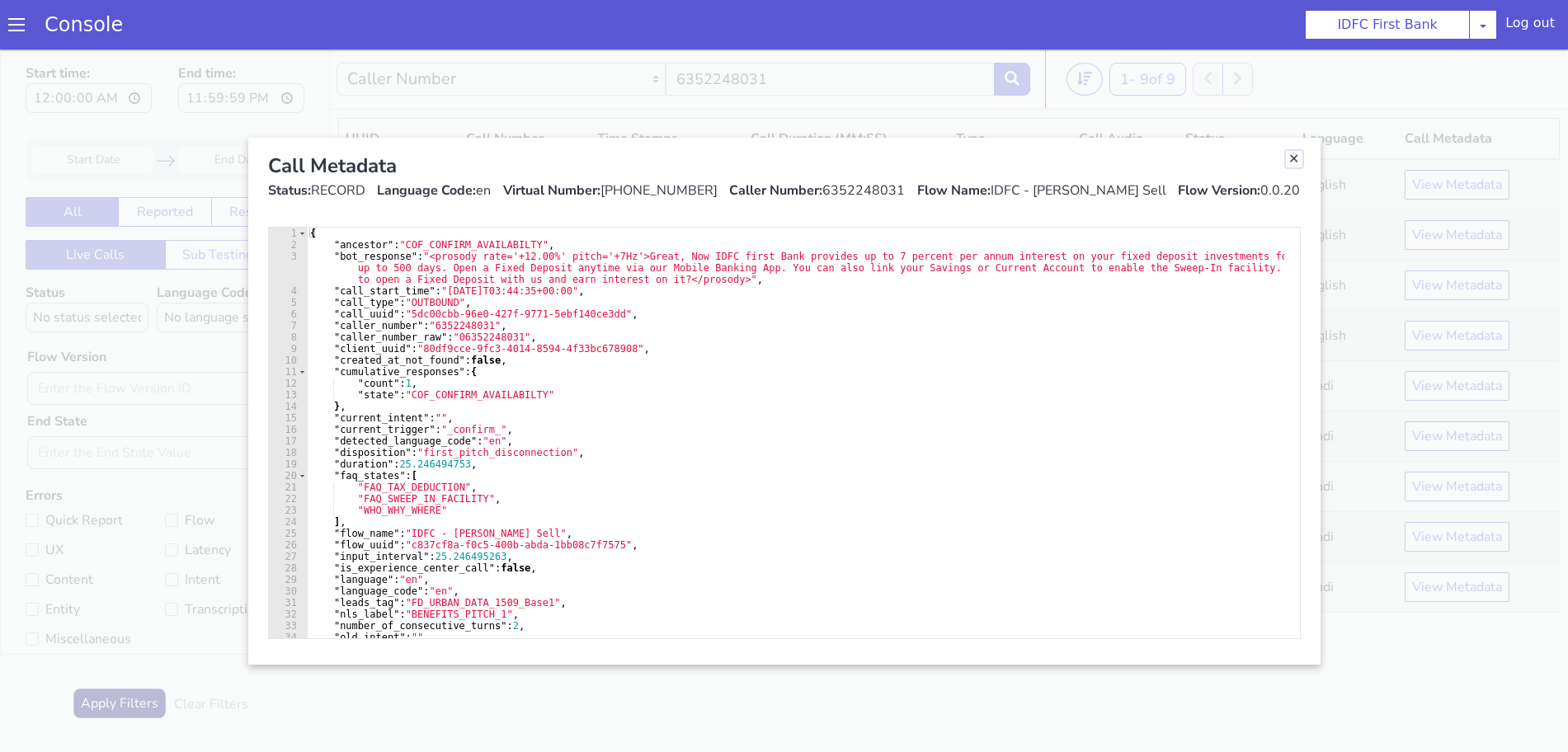
click at [1290, 160] on link "Close" at bounding box center [1295, 160] width 17 height 17
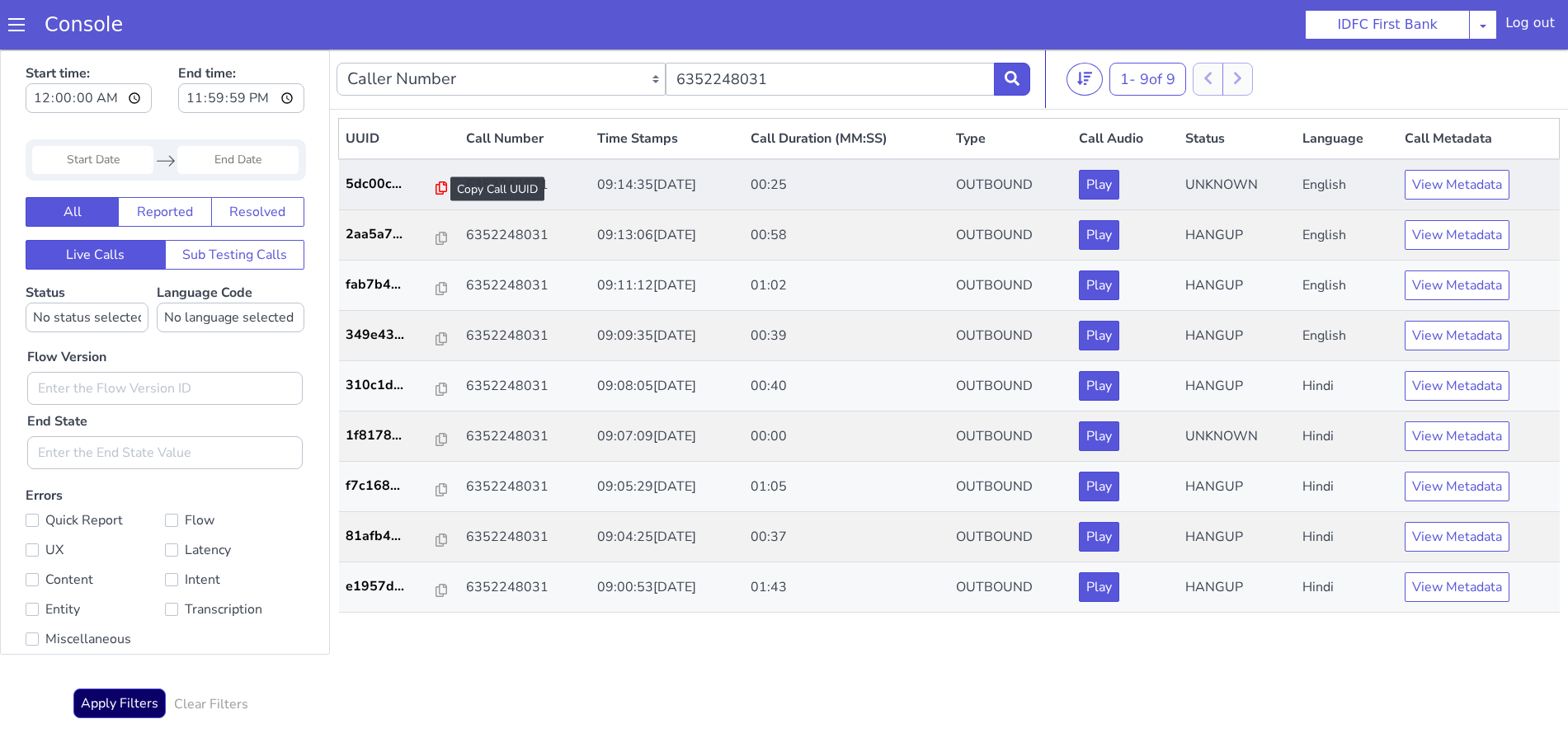
click at [435, 187] on icon at bounding box center [441, 188] width 12 height 14
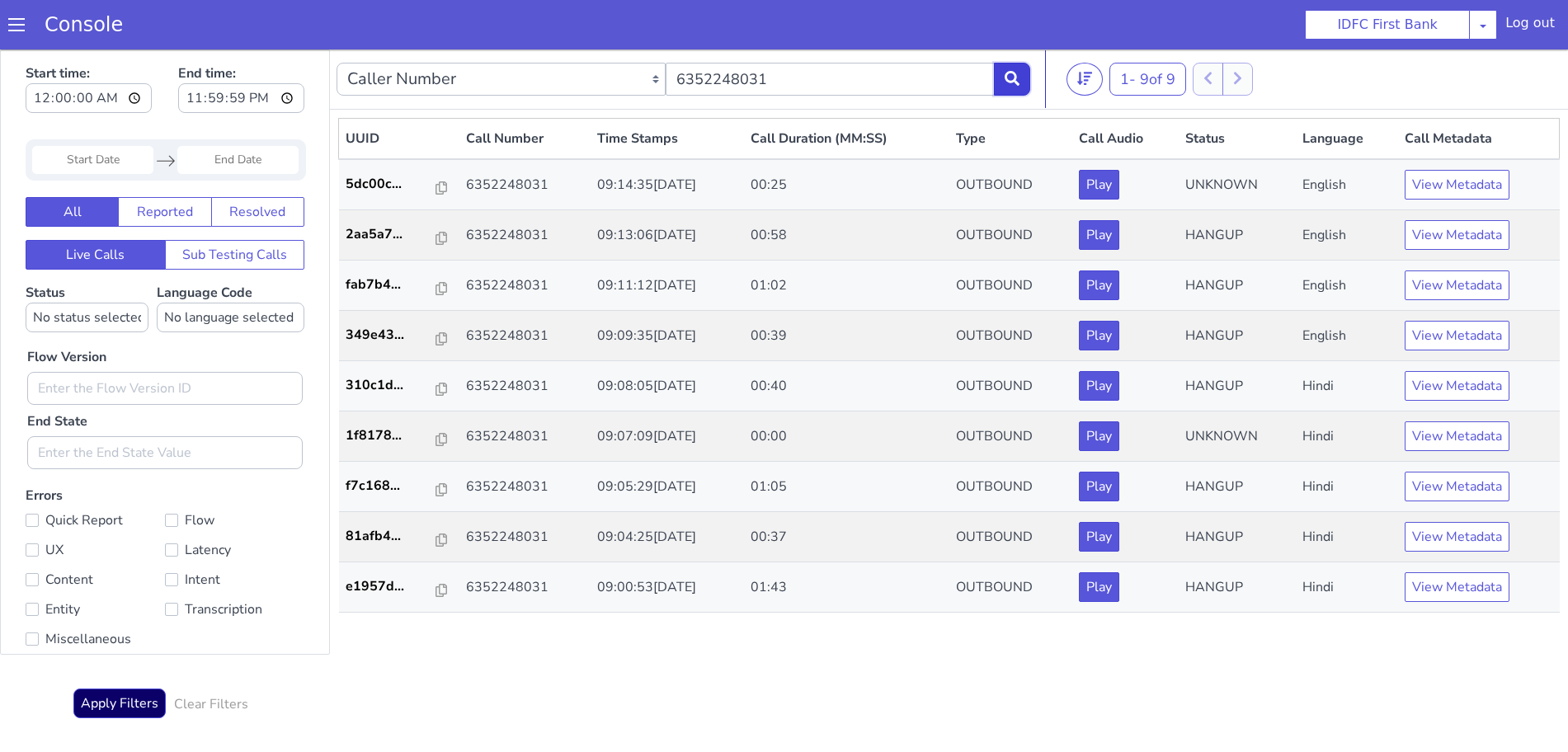
click at [1014, 84] on icon at bounding box center [1013, 78] width 15 height 15
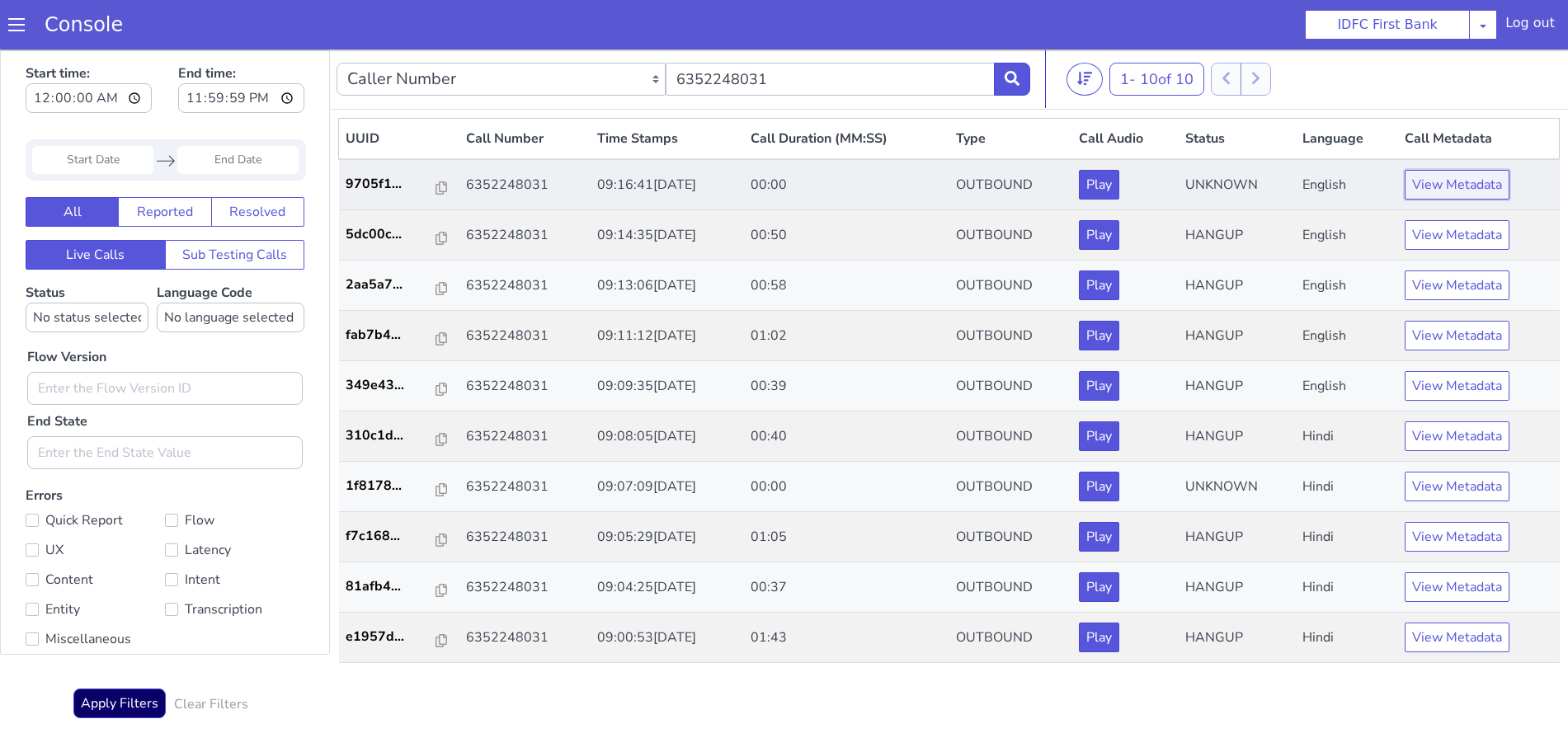
click at [1458, 184] on button "View Metadata" at bounding box center [1457, 184] width 105 height 30
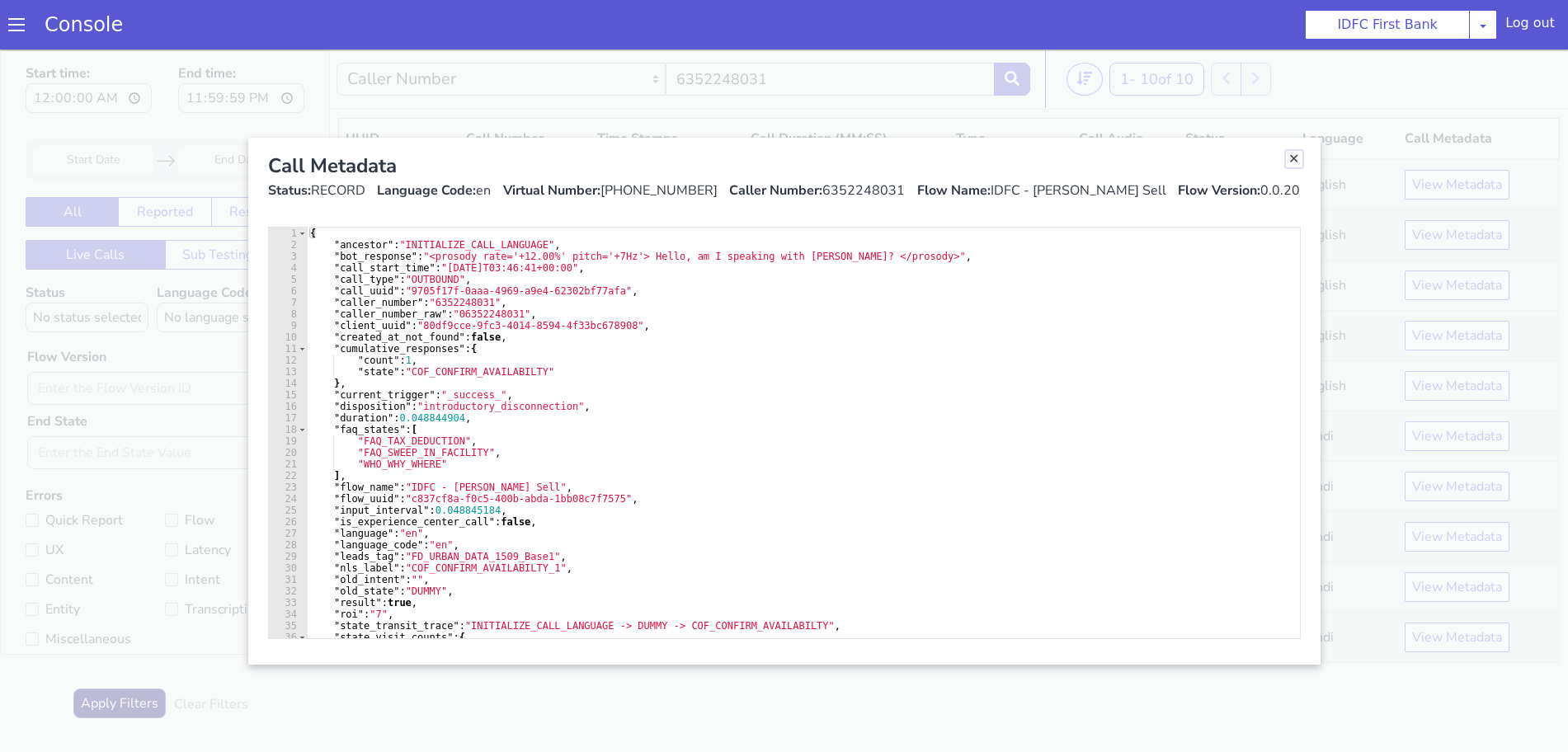
click at [1295, 161] on link "Close" at bounding box center [1295, 160] width 17 height 17
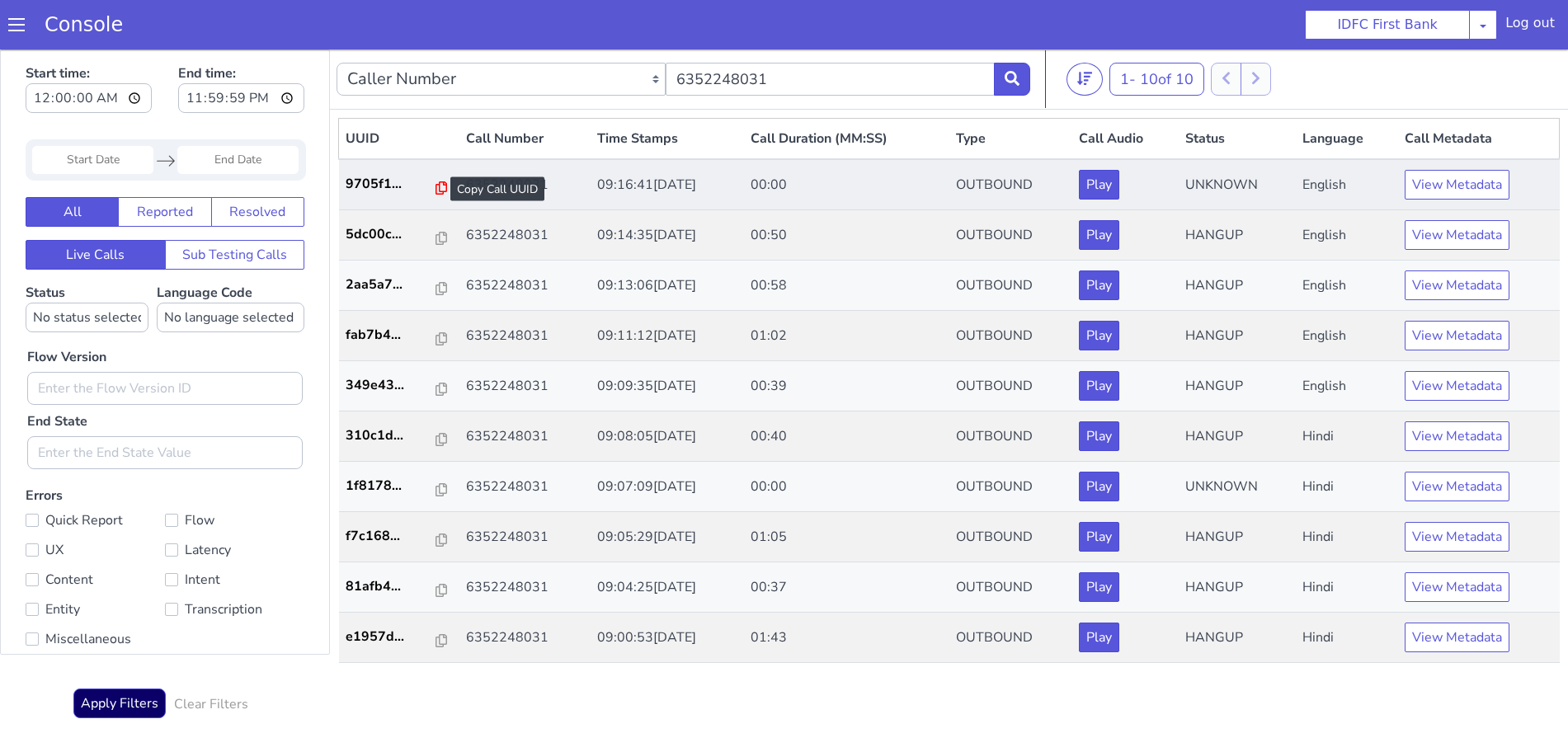
click at [435, 184] on icon at bounding box center [441, 188] width 12 height 14
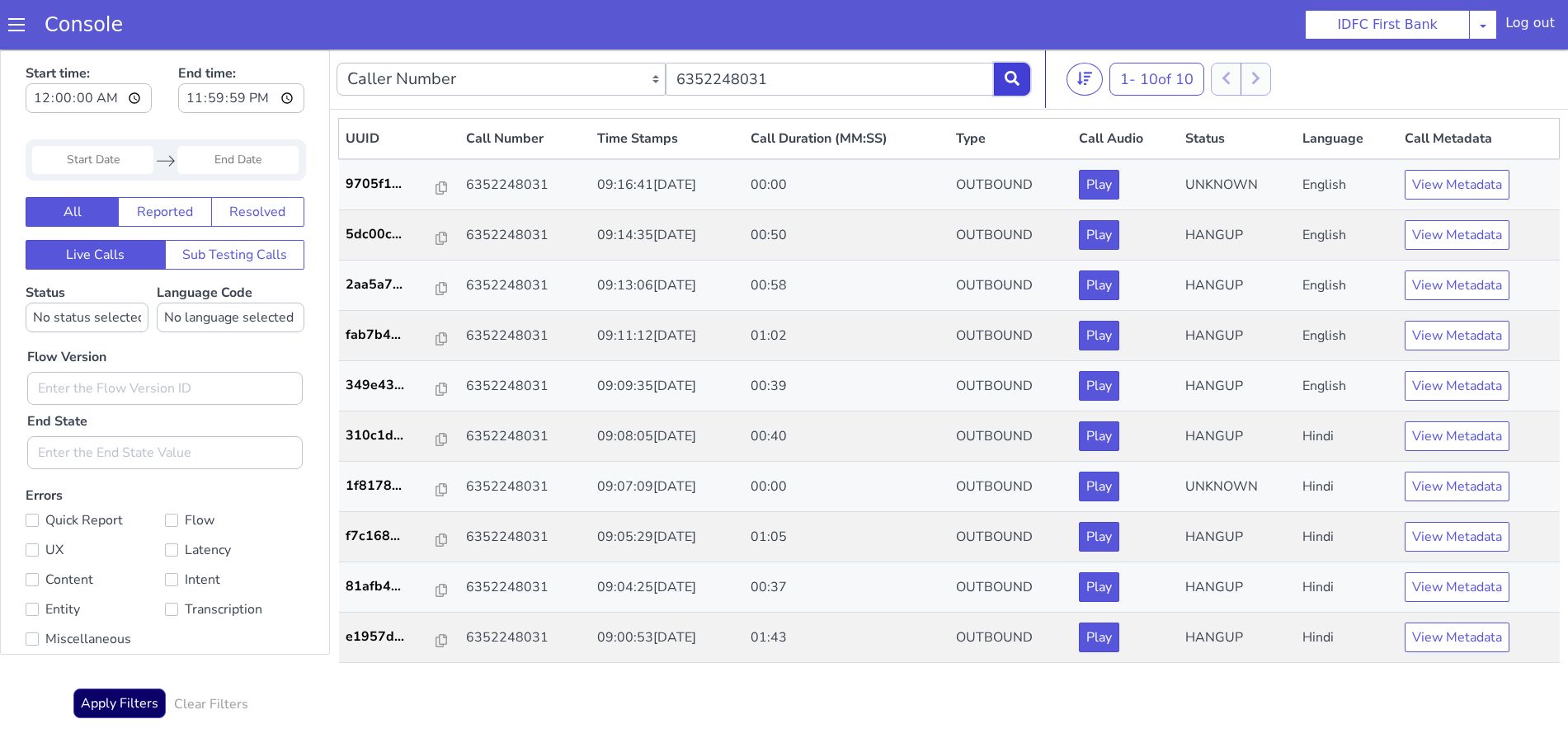
click at [1023, 73] on button at bounding box center [1012, 78] width 36 height 33
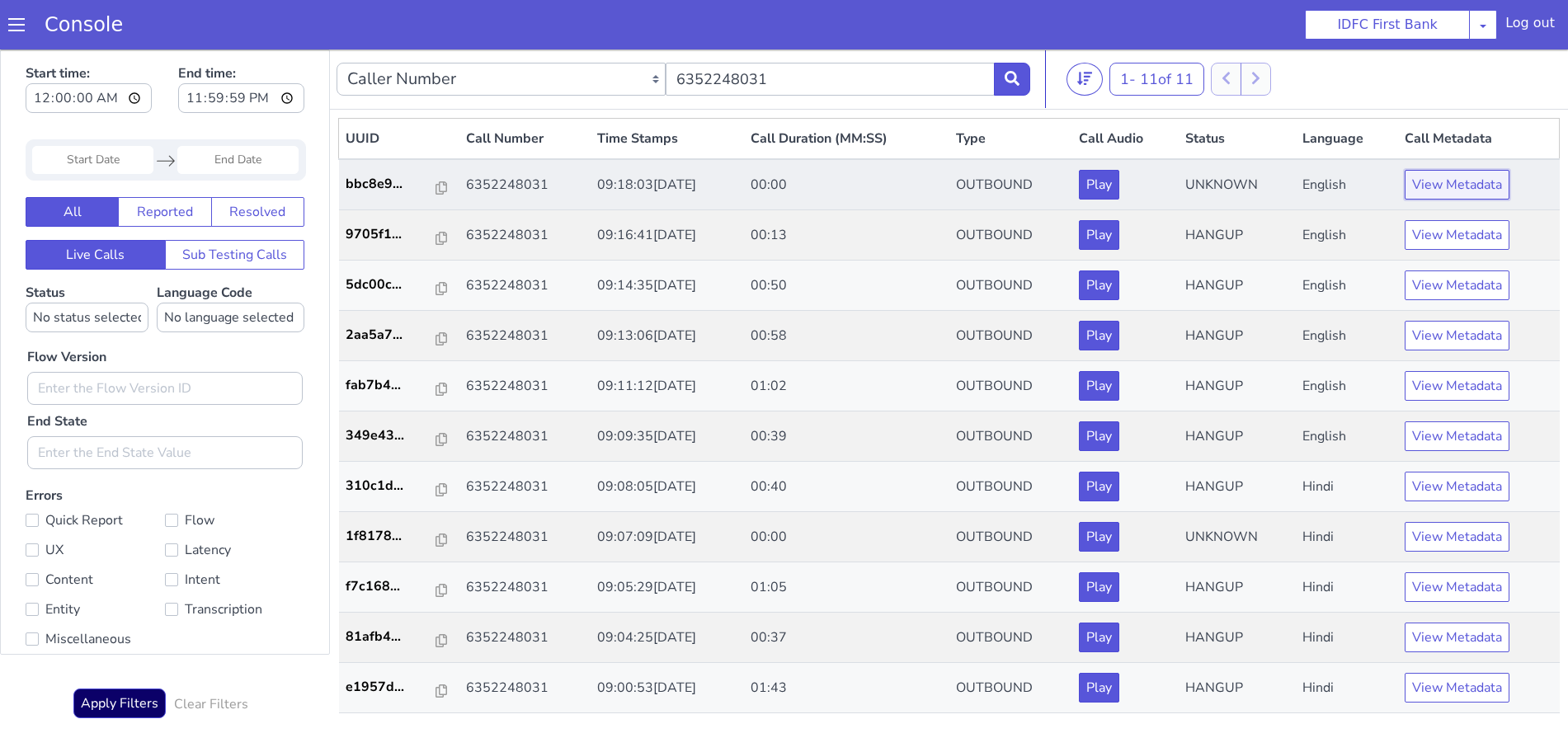
click at [1443, 187] on button "View Metadata" at bounding box center [1457, 184] width 105 height 30
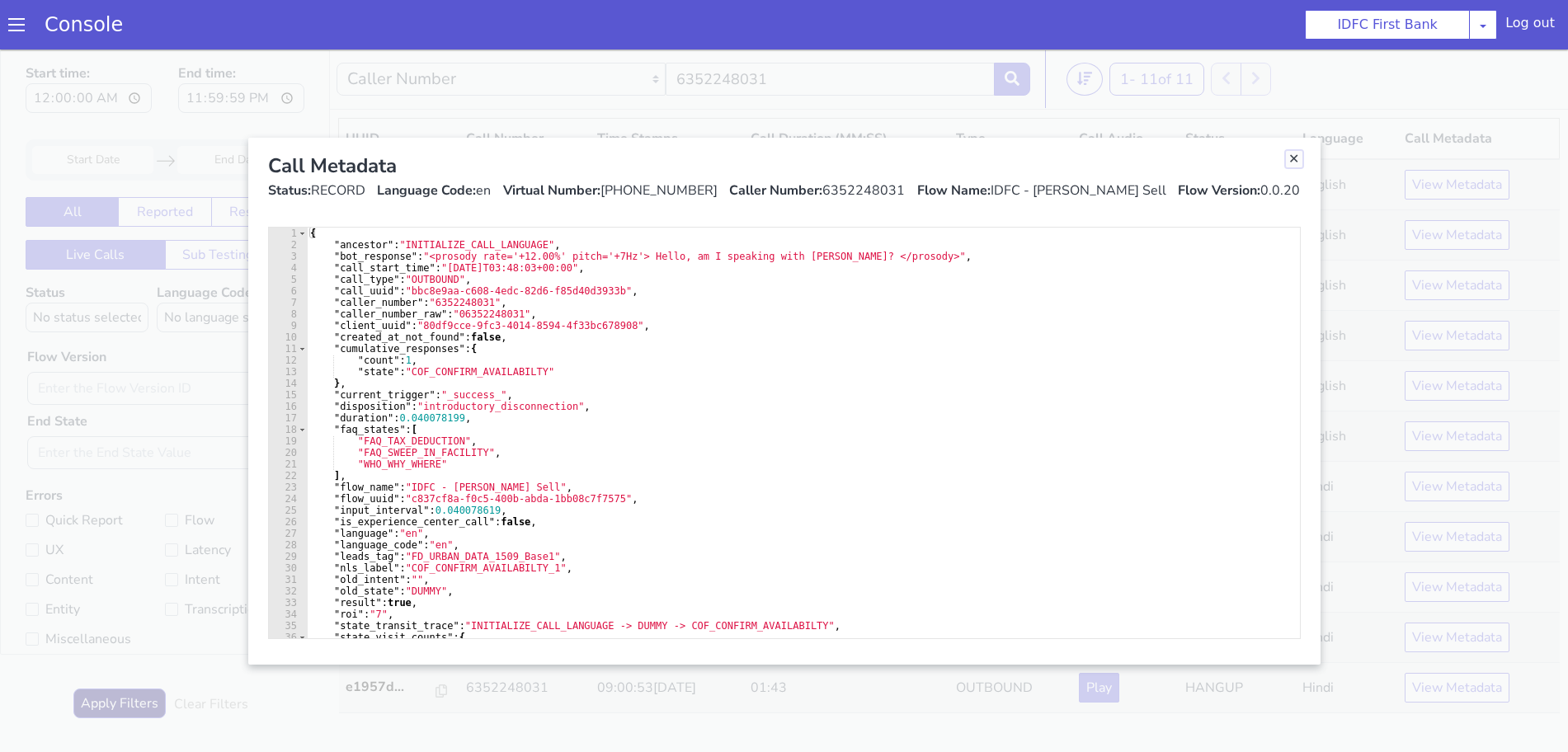
click at [1297, 162] on link "Close" at bounding box center [1295, 160] width 17 height 17
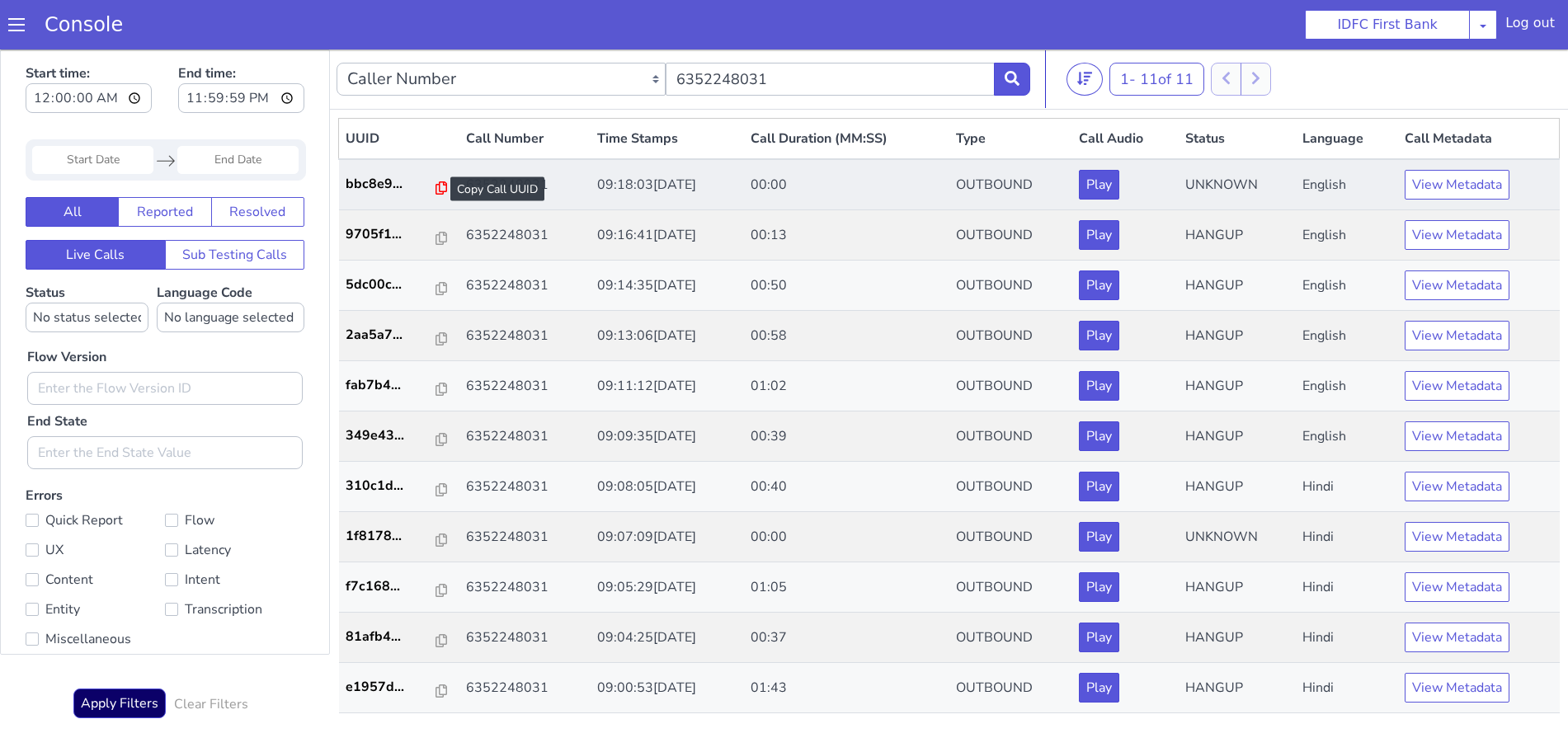
click at [435, 190] on icon at bounding box center [441, 188] width 12 height 14
